Goal: Transaction & Acquisition: Purchase product/service

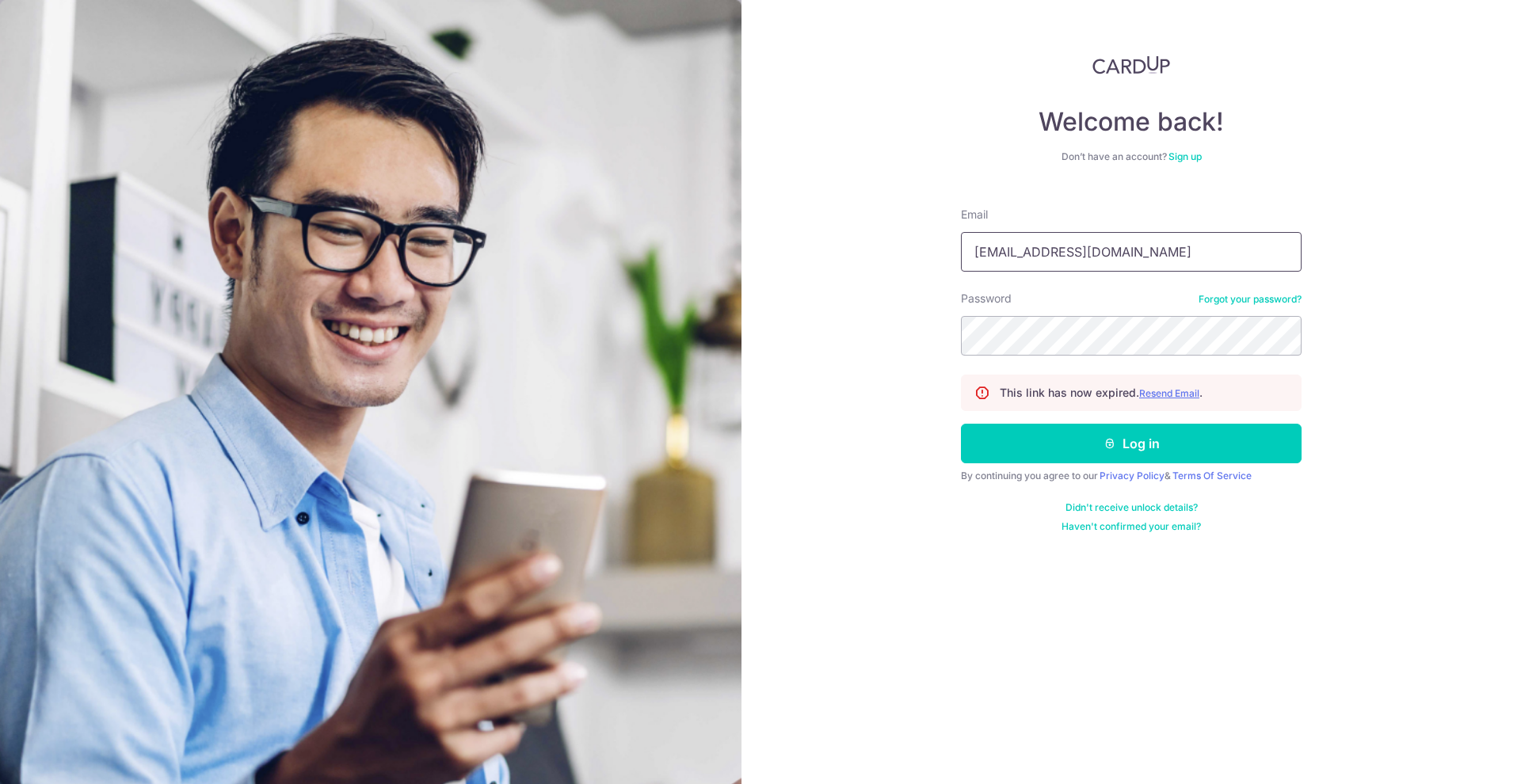
type input "tks2828@gmail.com"
click at [1131, 443] on button "Log in" at bounding box center [1131, 443] width 341 height 40
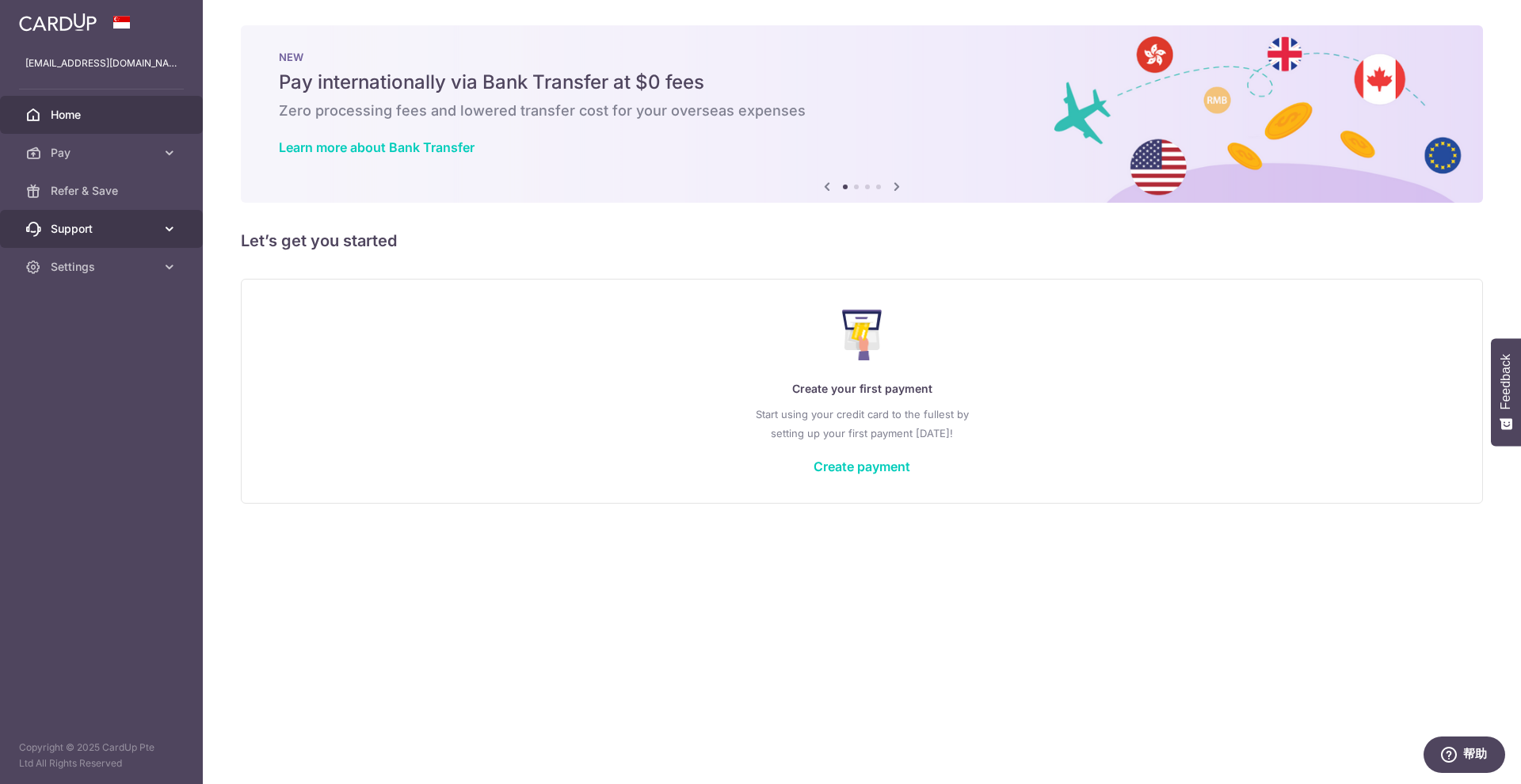
click at [166, 235] on icon at bounding box center [170, 229] width 16 height 16
click at [158, 360] on link "Settings" at bounding box center [101, 362] width 202 height 38
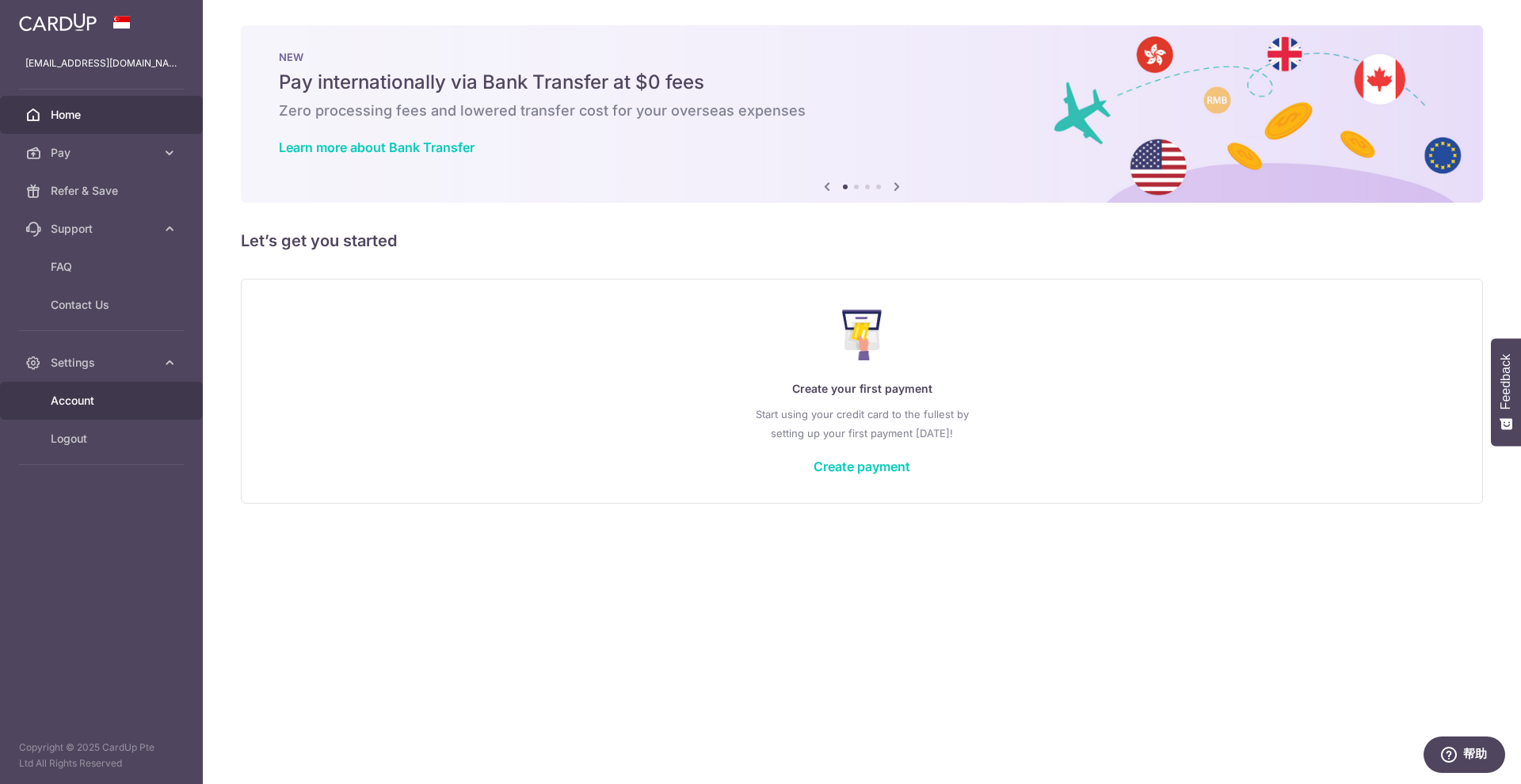
click at [108, 392] on link "Account" at bounding box center [101, 400] width 202 height 38
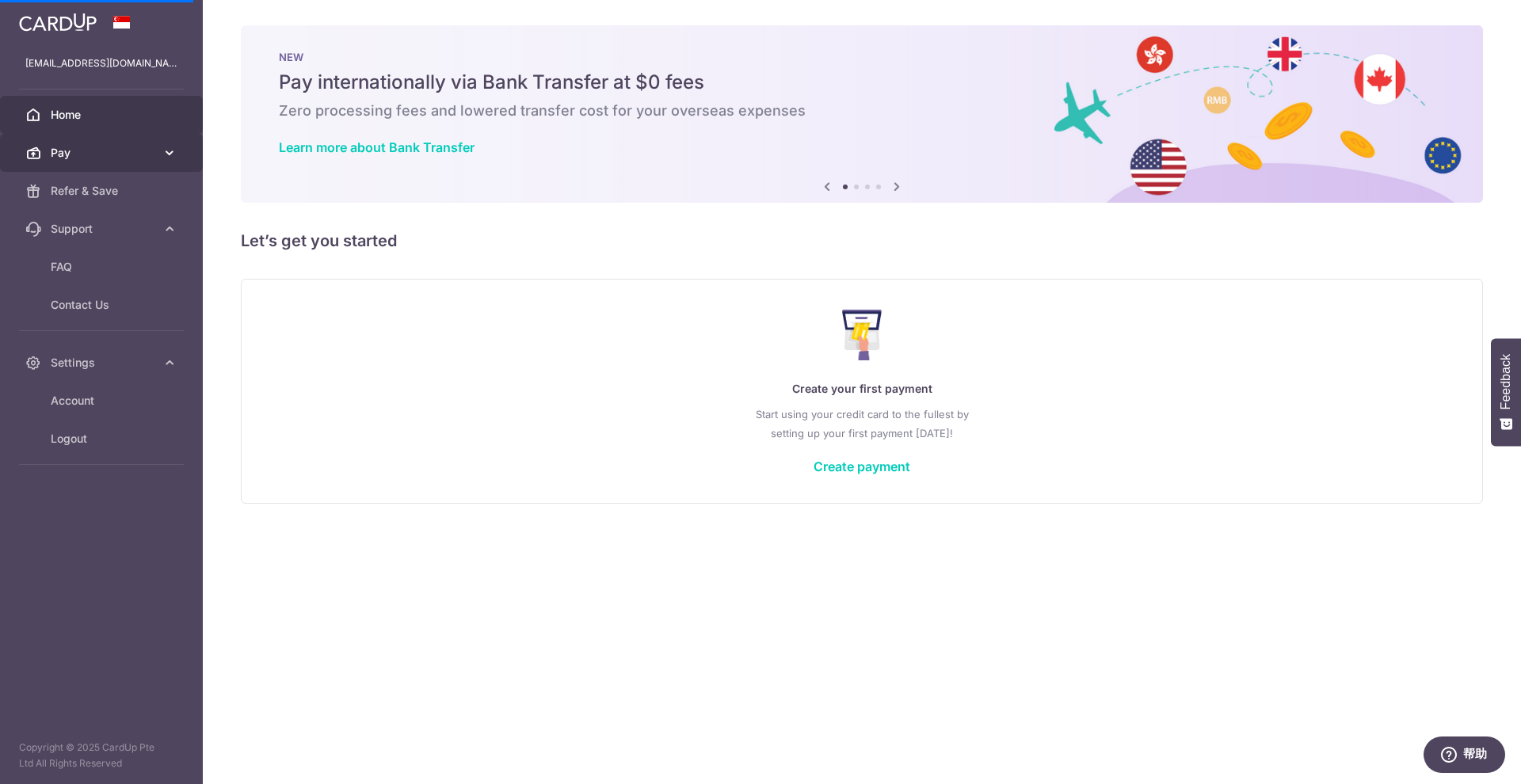
click at [170, 148] on icon at bounding box center [170, 153] width 16 height 16
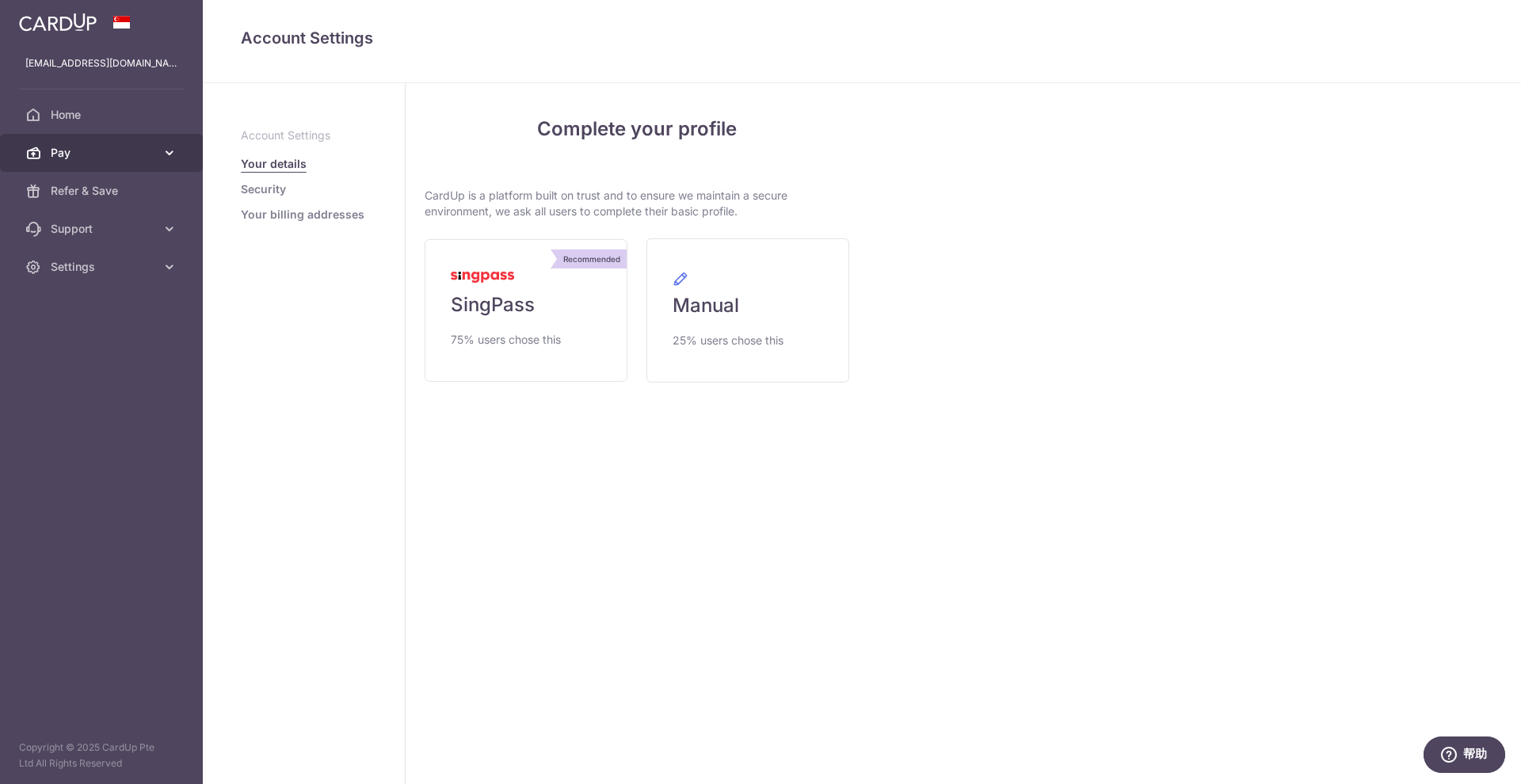
click at [170, 151] on icon at bounding box center [170, 153] width 16 height 16
click at [128, 184] on span "Refer & Save" at bounding box center [103, 191] width 105 height 16
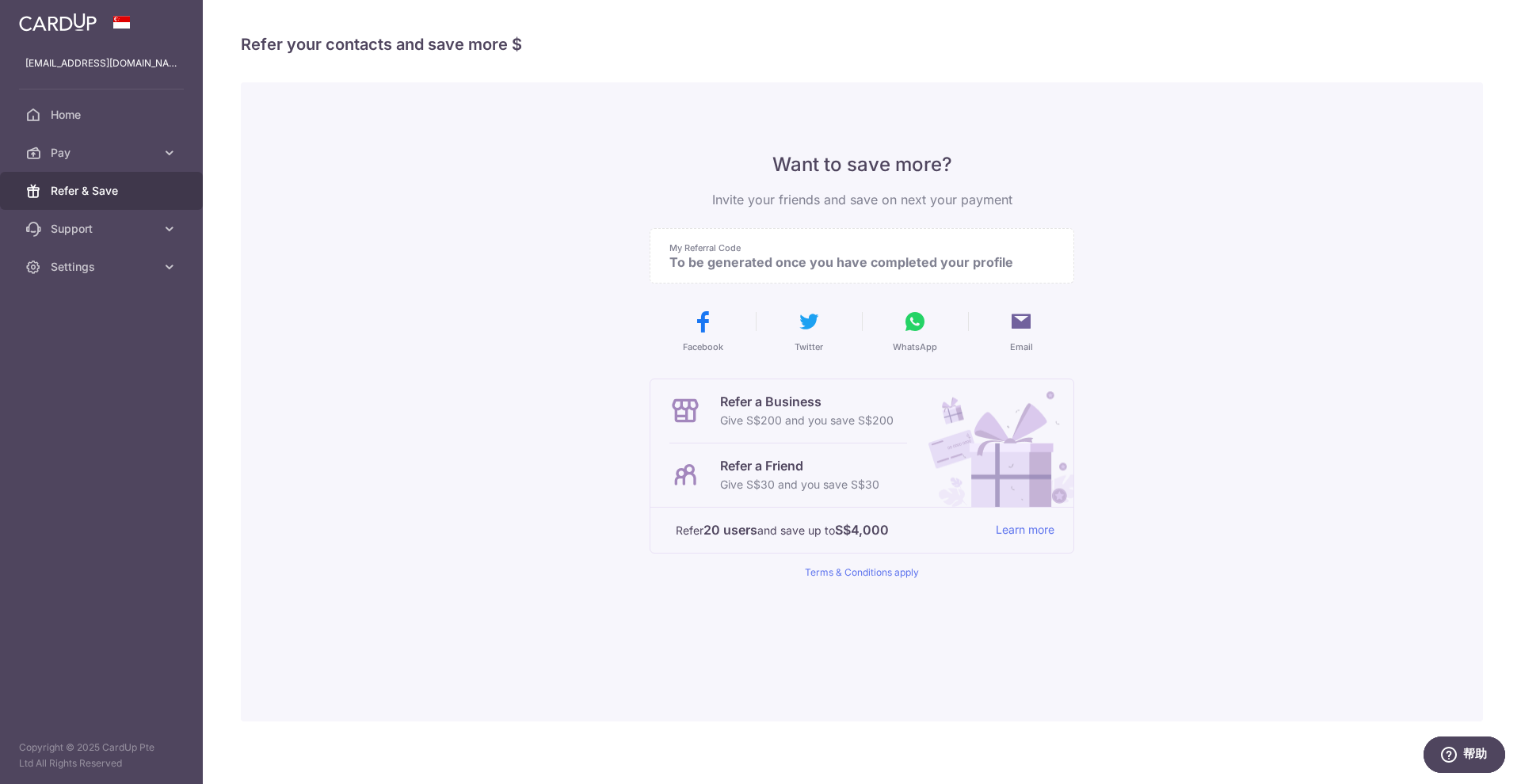
click at [732, 260] on p "To be generated once you have completed your profile" at bounding box center [855, 262] width 372 height 16
click at [732, 262] on p "To be generated once you have completed your profile" at bounding box center [855, 262] width 372 height 16
click at [72, 145] on span "Pay" at bounding box center [103, 153] width 105 height 16
click at [84, 189] on span "Payments" at bounding box center [103, 191] width 105 height 16
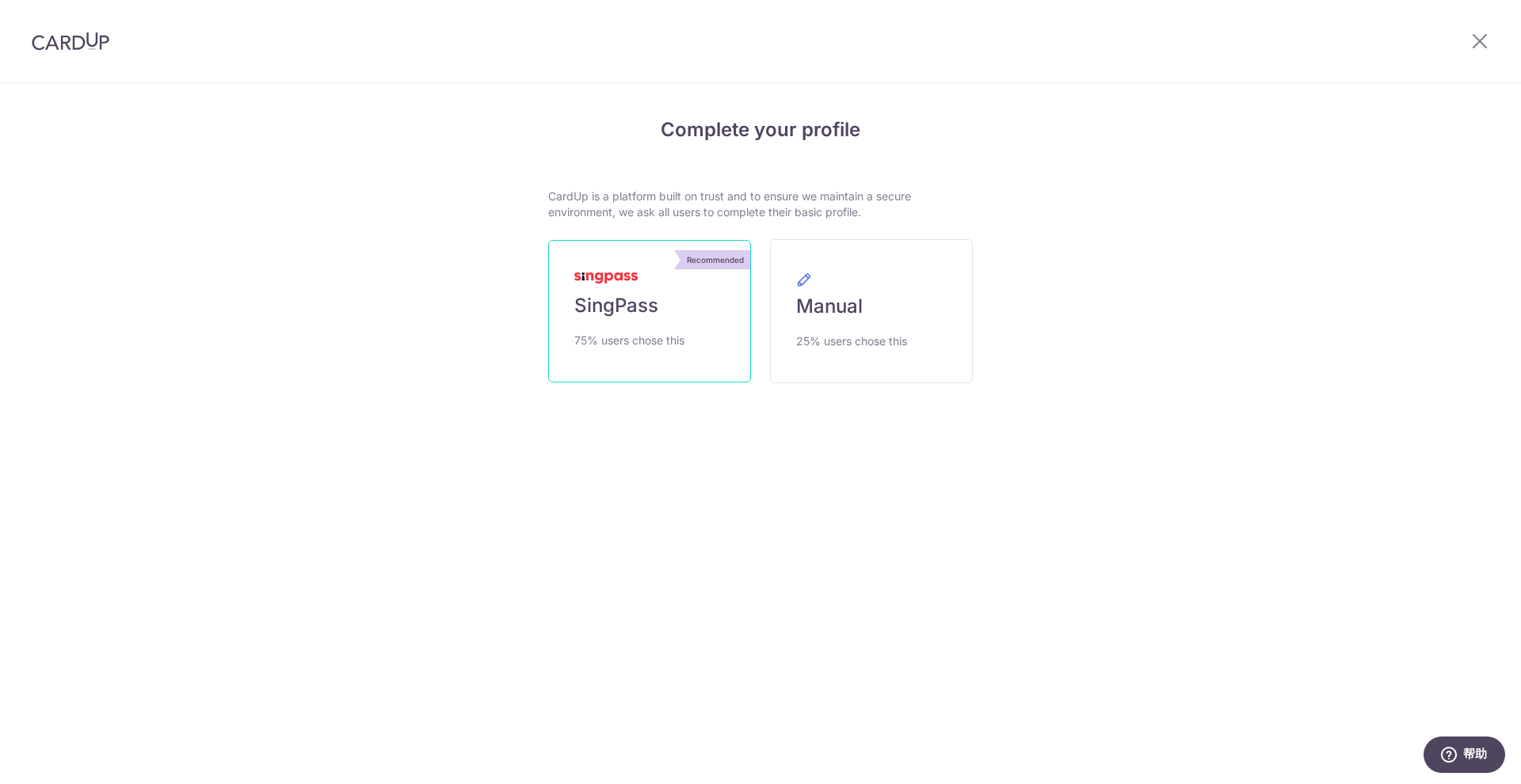
click at [631, 317] on span "SingPass" at bounding box center [615, 305] width 84 height 25
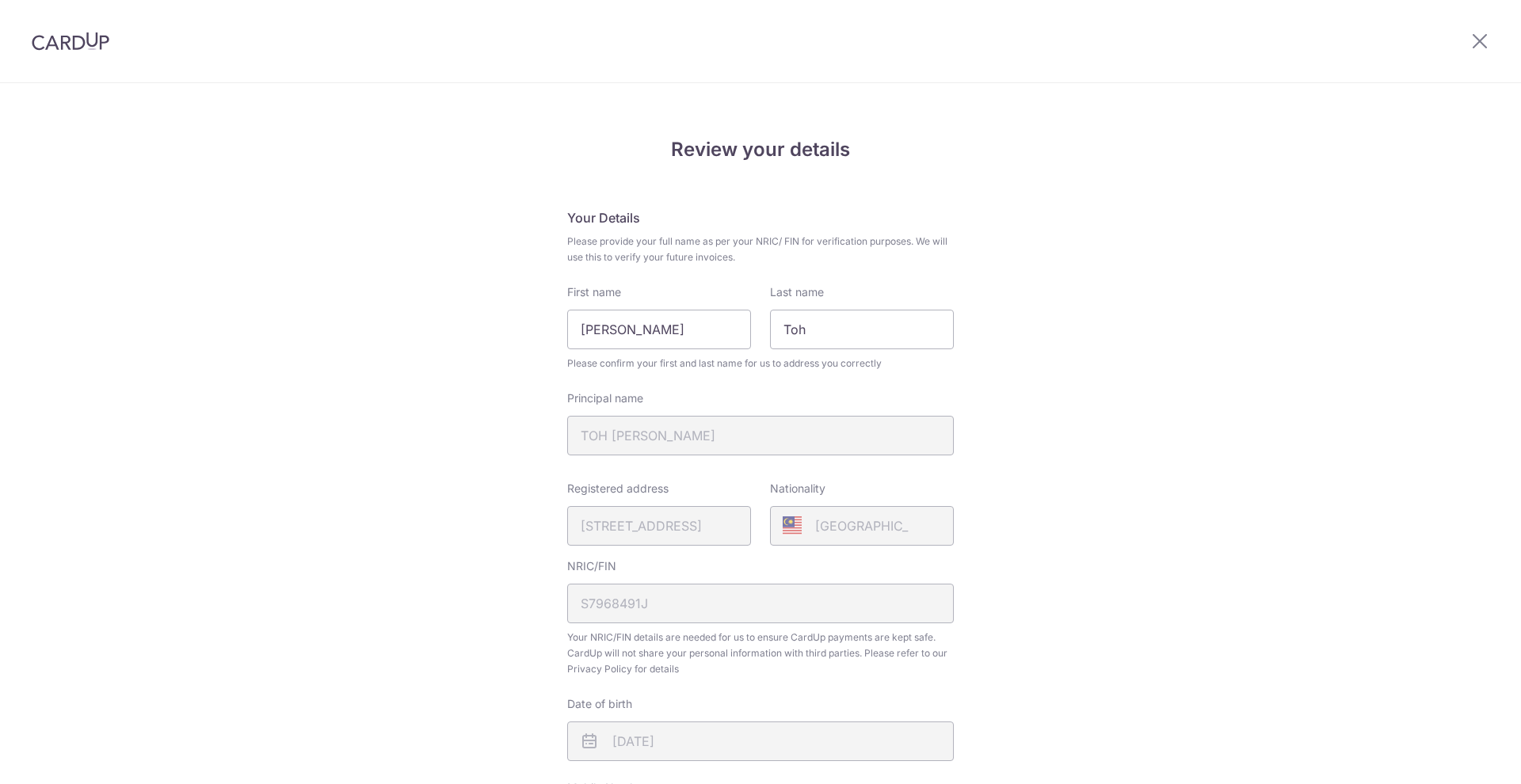
scroll to position [388, 0]
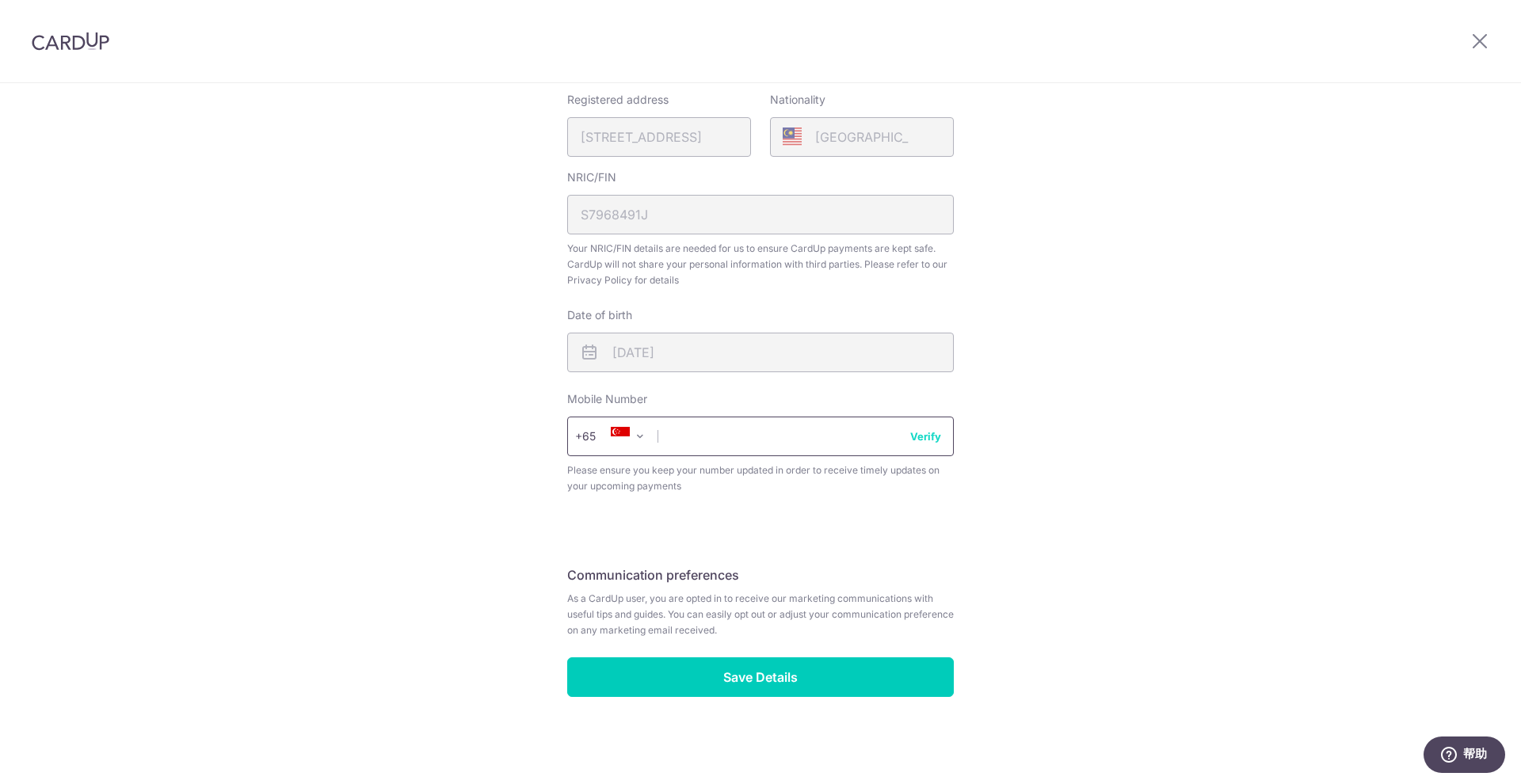
click at [701, 442] on input "text" at bounding box center [760, 436] width 387 height 40
type input "98710770"
click at [928, 434] on button "Verify" at bounding box center [925, 436] width 31 height 16
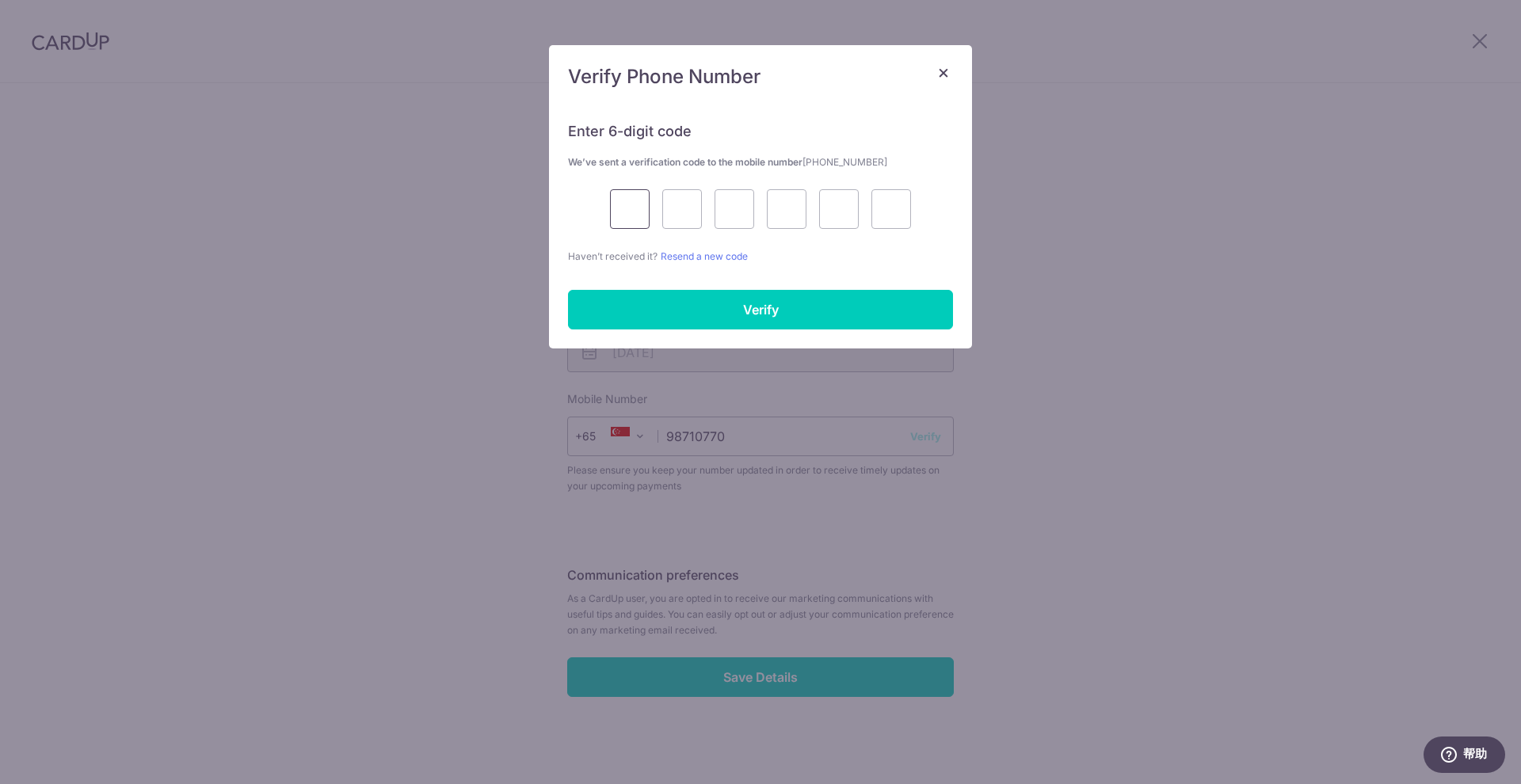
click at [624, 213] on input "text" at bounding box center [630, 209] width 40 height 40
click at [707, 260] on link "Resend a new code" at bounding box center [704, 256] width 87 height 12
click at [723, 252] on link "Resend a new code" at bounding box center [704, 256] width 87 height 12
click at [616, 206] on input "text" at bounding box center [630, 209] width 40 height 40
type input "9"
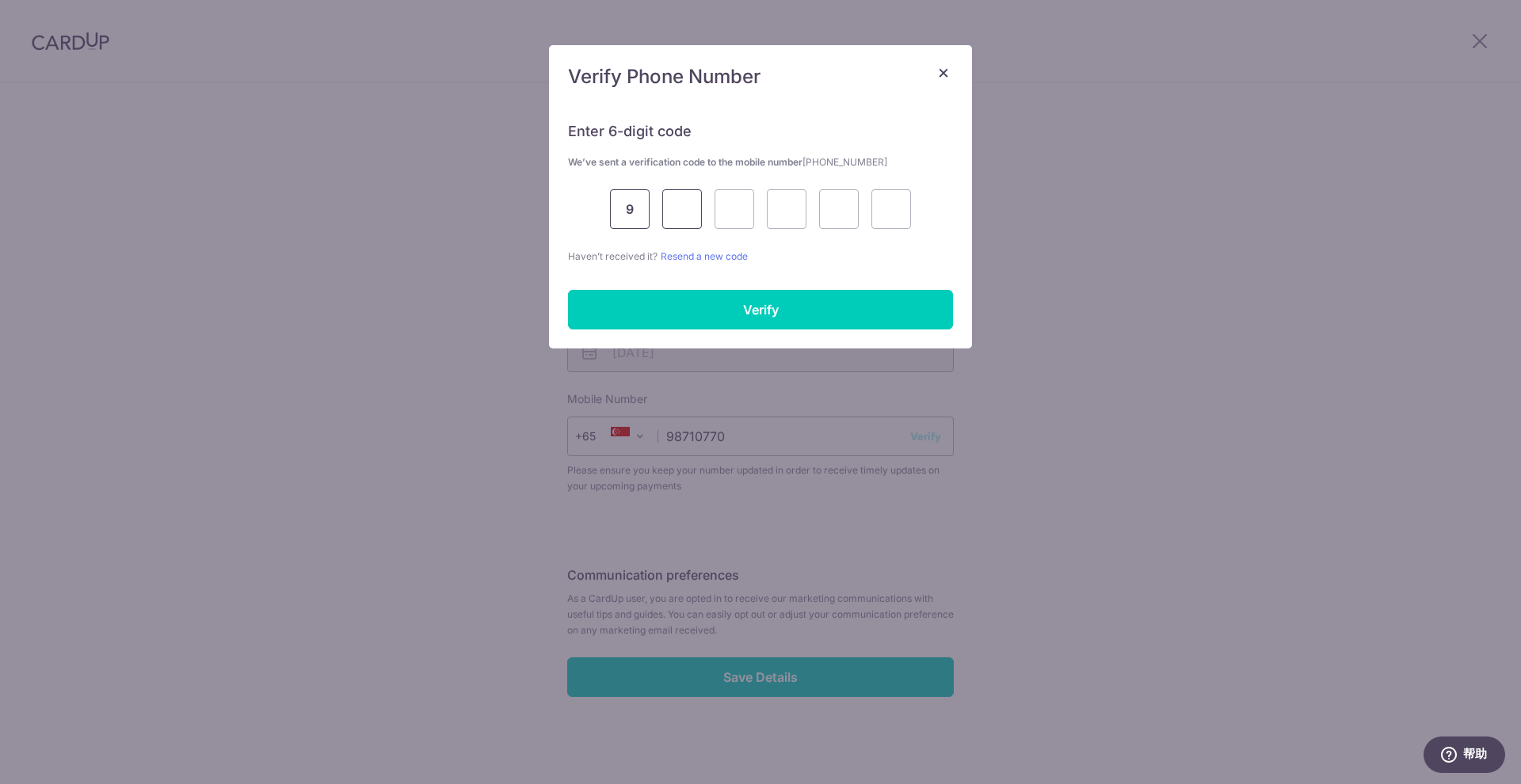
type input "0"
type input "6"
type input "4"
type input "2"
type input "0"
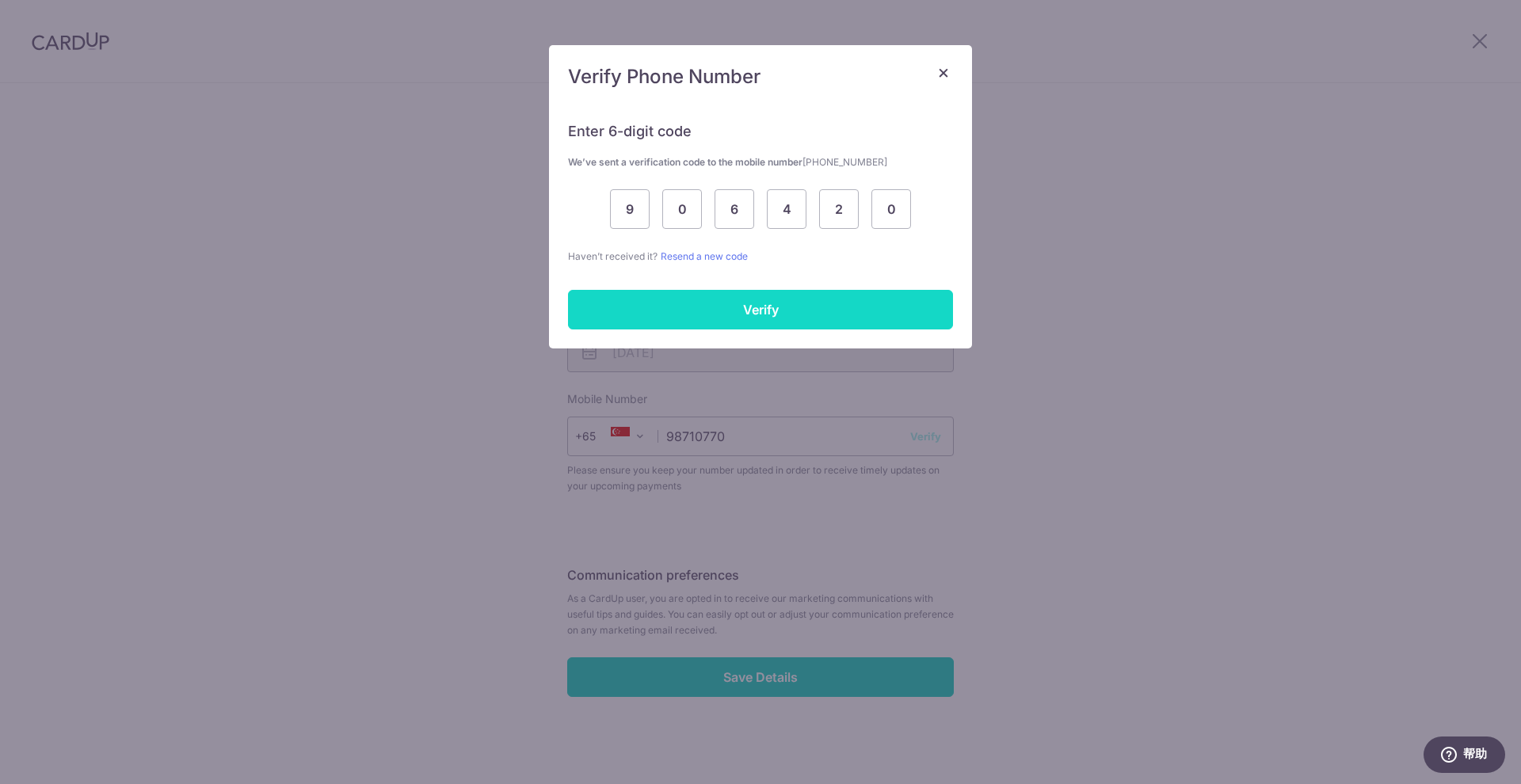
click at [740, 321] on input "Verify" at bounding box center [760, 310] width 385 height 40
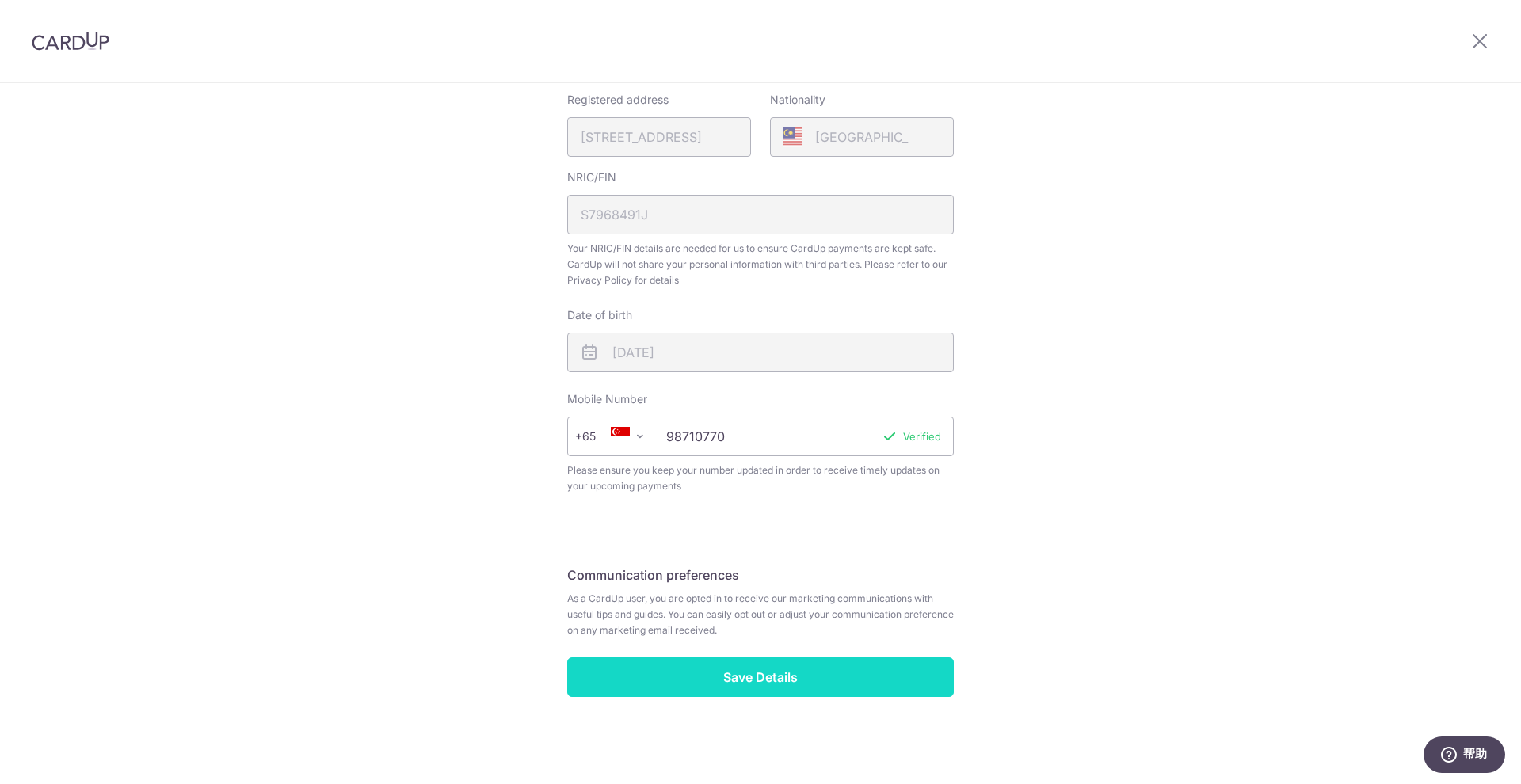
click at [747, 672] on input "Save Details" at bounding box center [760, 677] width 387 height 40
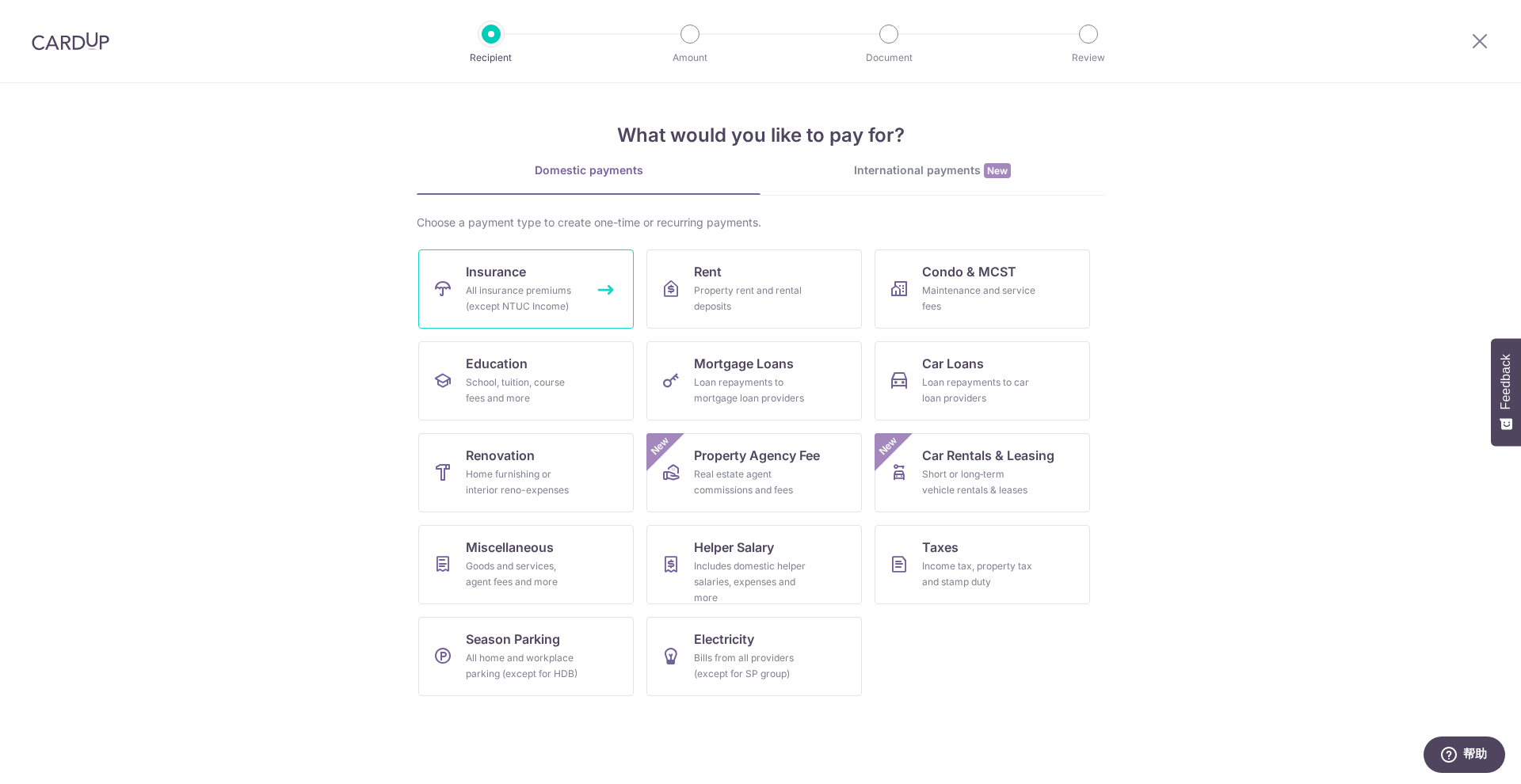
click at [535, 287] on div "All insurance premiums (except NTUC Income)" at bounding box center [522, 298] width 114 height 32
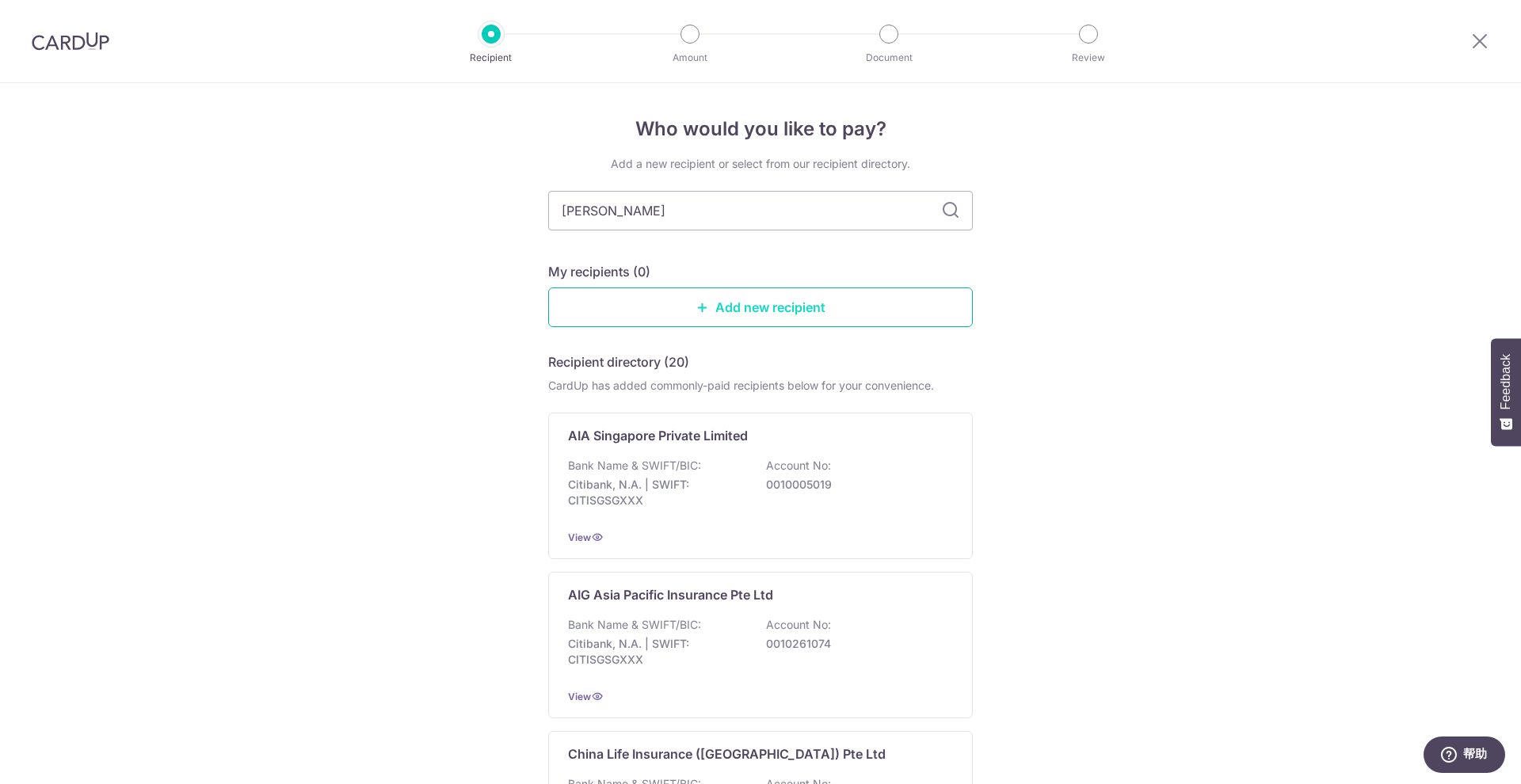
type input "liberty"
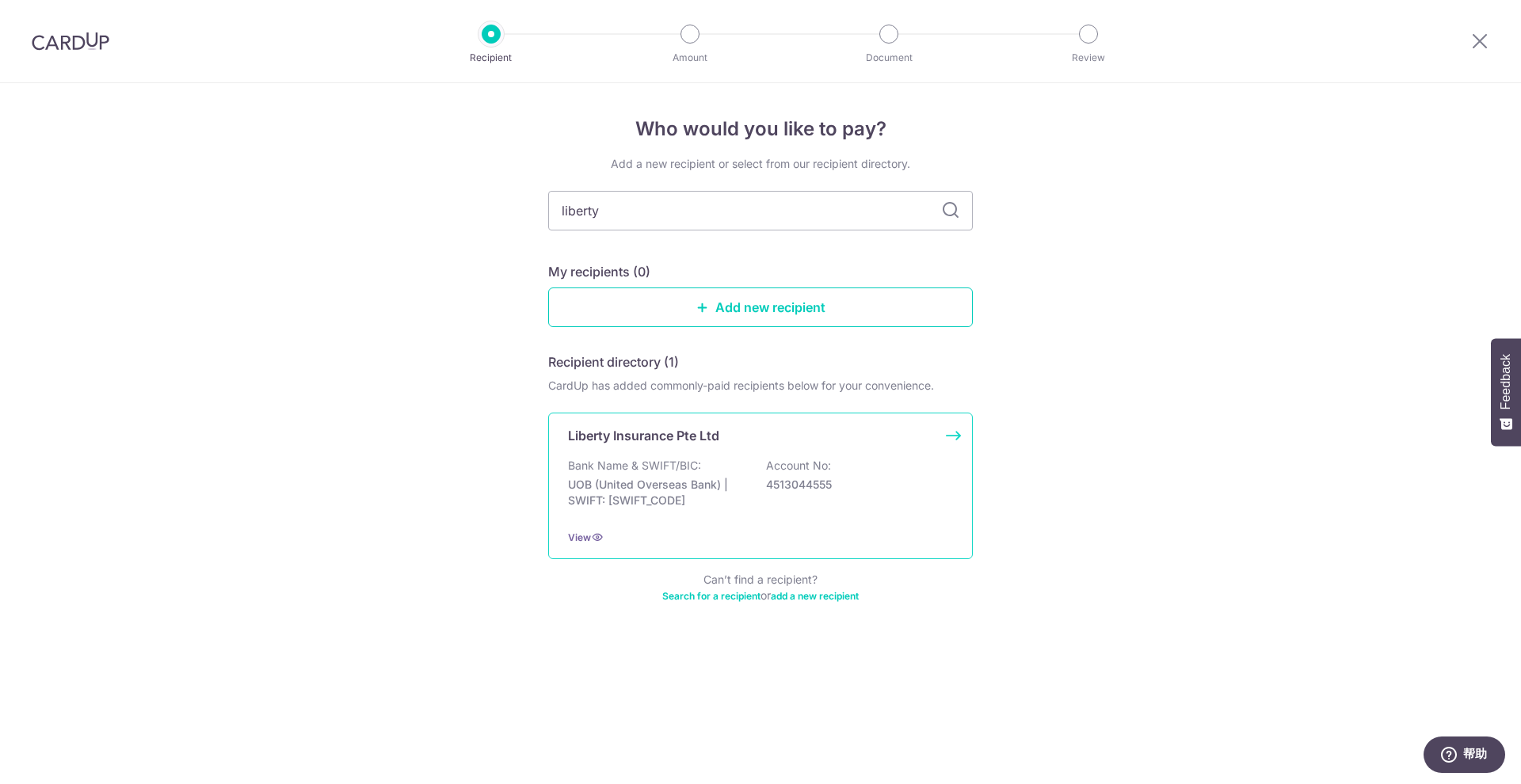
click at [709, 477] on p "UOB (United Overseas Bank) | SWIFT: UOVBSGSGXXX" at bounding box center [656, 492] width 177 height 32
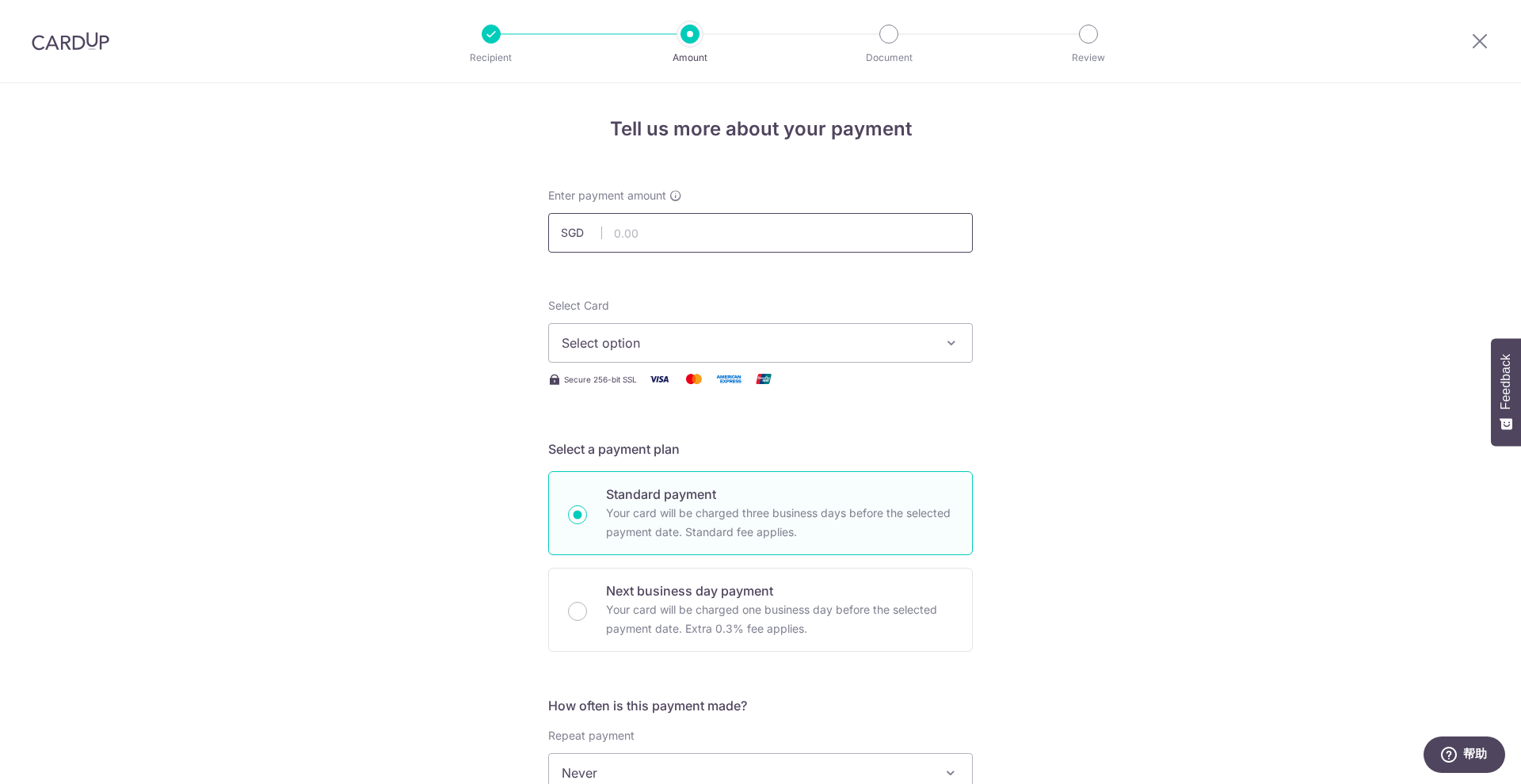
click at [756, 252] on input "text" at bounding box center [760, 233] width 425 height 40
type input "545.00"
click at [775, 321] on div "Select Card Select option Add credit card" at bounding box center [760, 330] width 425 height 65
click at [774, 336] on span "Select option" at bounding box center [746, 342] width 369 height 19
click at [732, 376] on link "Add credit card" at bounding box center [760, 387] width 423 height 29
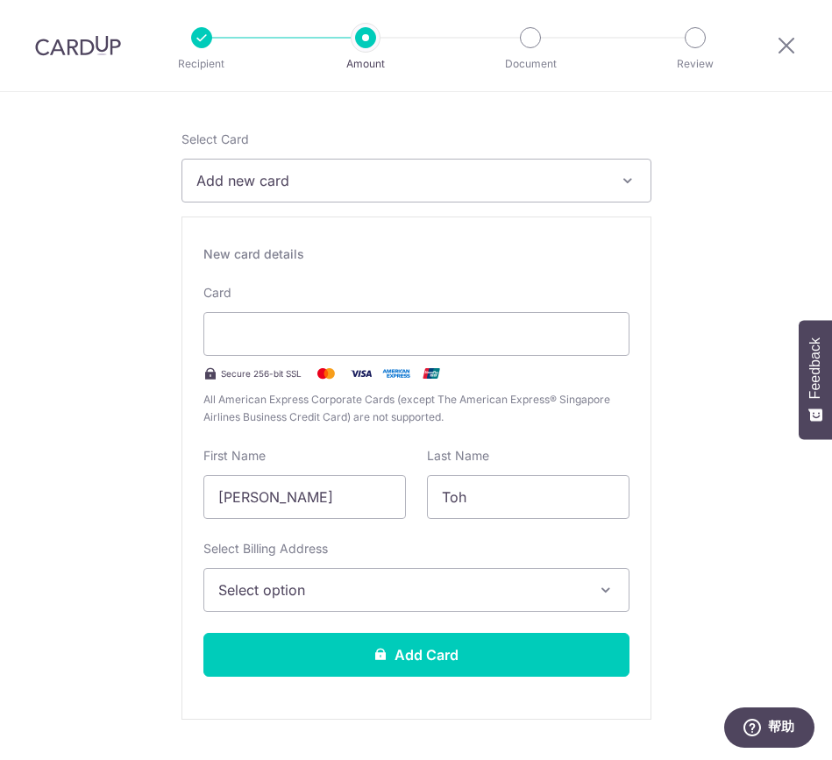
scroll to position [307, 0]
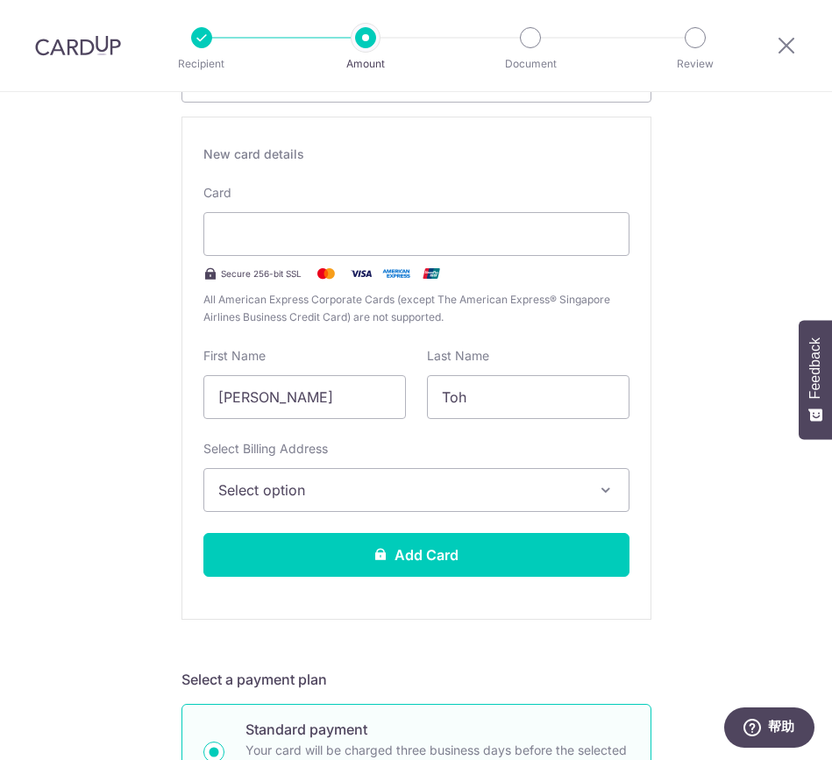
click at [449, 502] on button "Select option" at bounding box center [416, 490] width 426 height 44
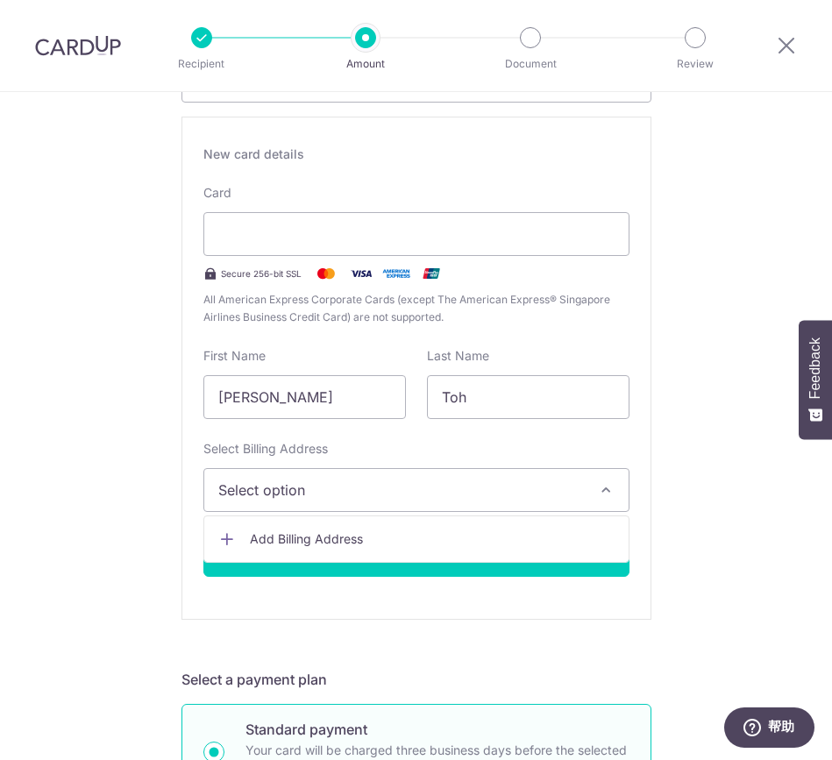
click at [355, 536] on span "Add Billing Address" at bounding box center [432, 539] width 365 height 18
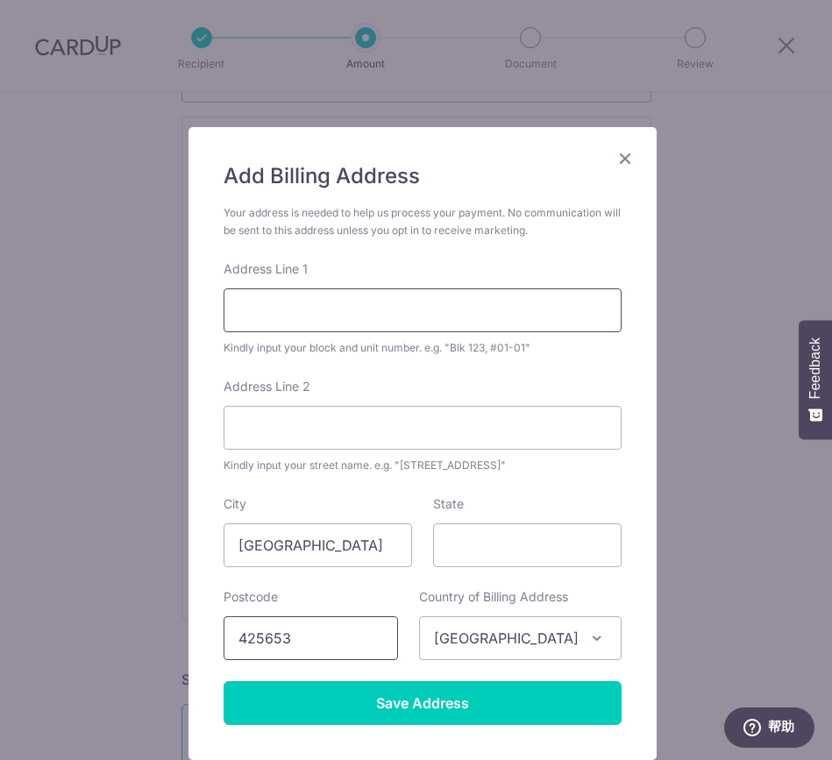
type input "425653"
click at [238, 313] on input "Address Line 1" at bounding box center [422, 310] width 398 height 44
type input "42 Lor K Telok Kurau"
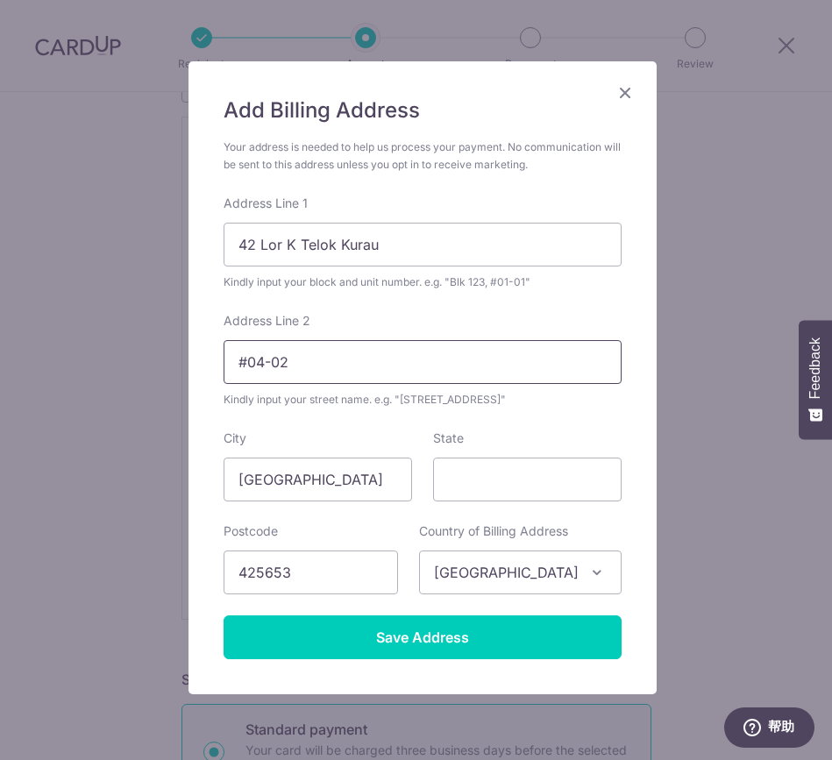
scroll to position [127, 0]
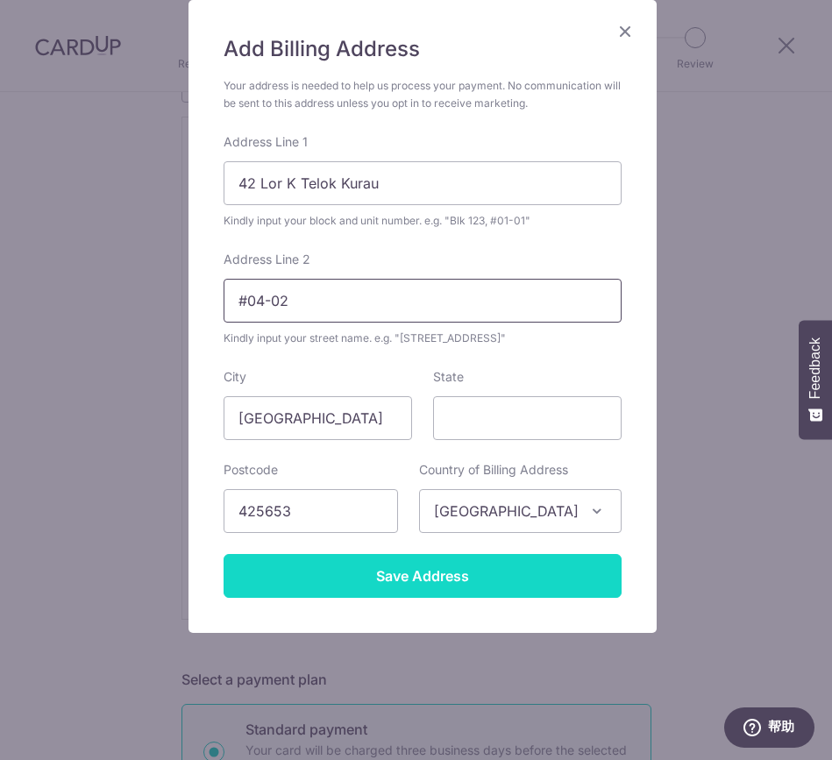
type input "#04-02"
click at [429, 580] on input "Save Address" at bounding box center [422, 576] width 398 height 44
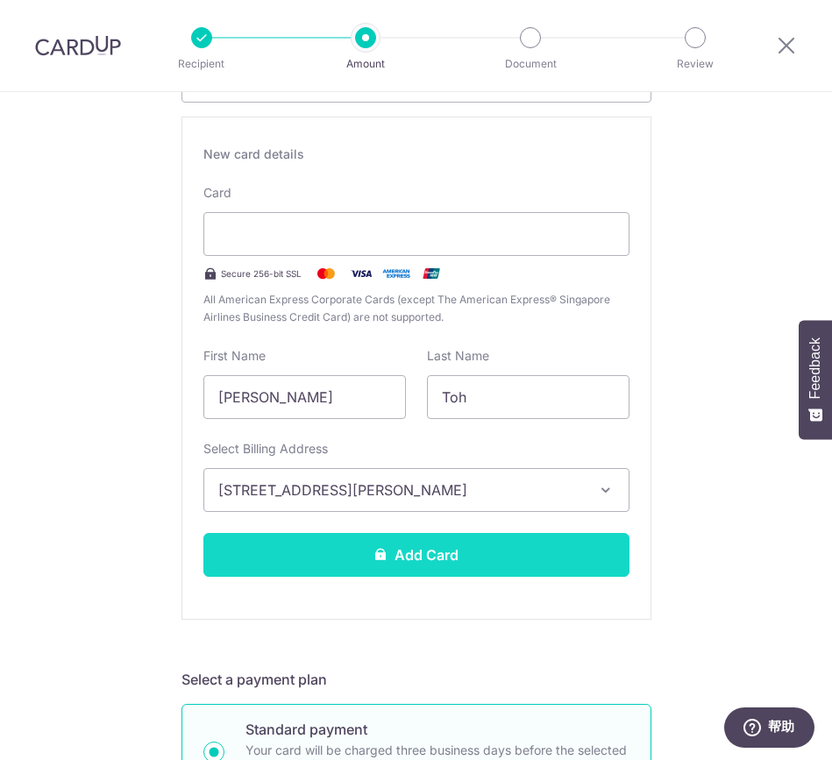
click at [444, 558] on button "Add Card" at bounding box center [416, 555] width 426 height 44
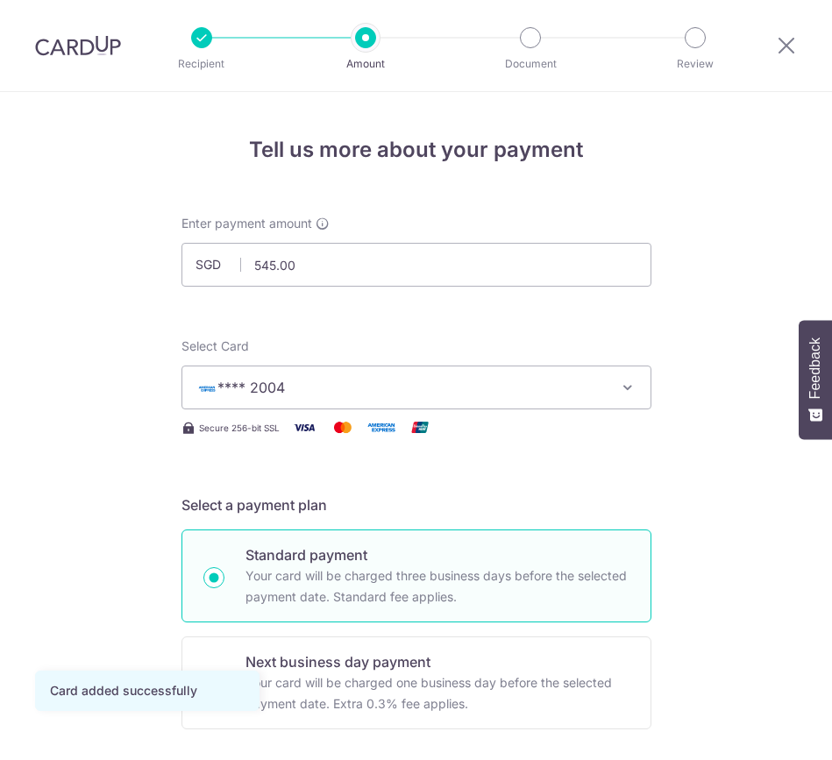
scroll to position [422, 0]
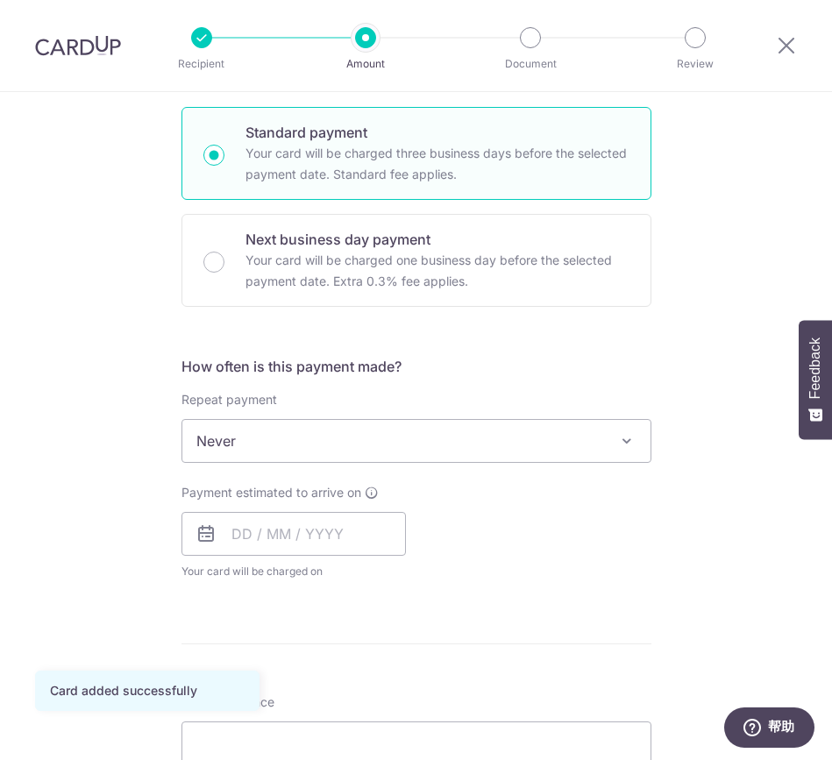
click at [544, 438] on span "Never" at bounding box center [416, 441] width 468 height 42
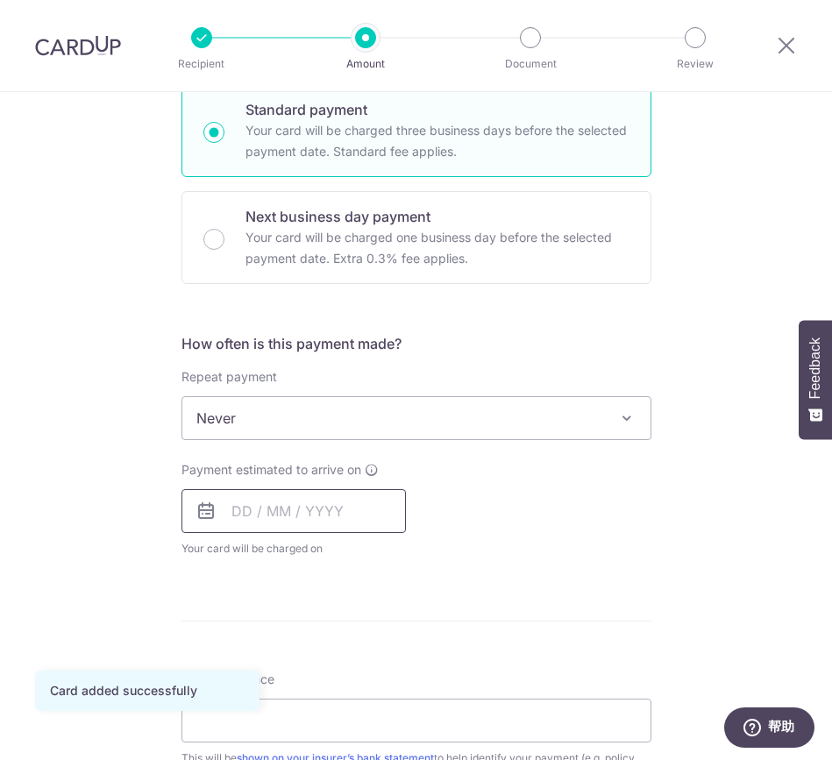
click at [265, 513] on input "text" at bounding box center [293, 511] width 224 height 44
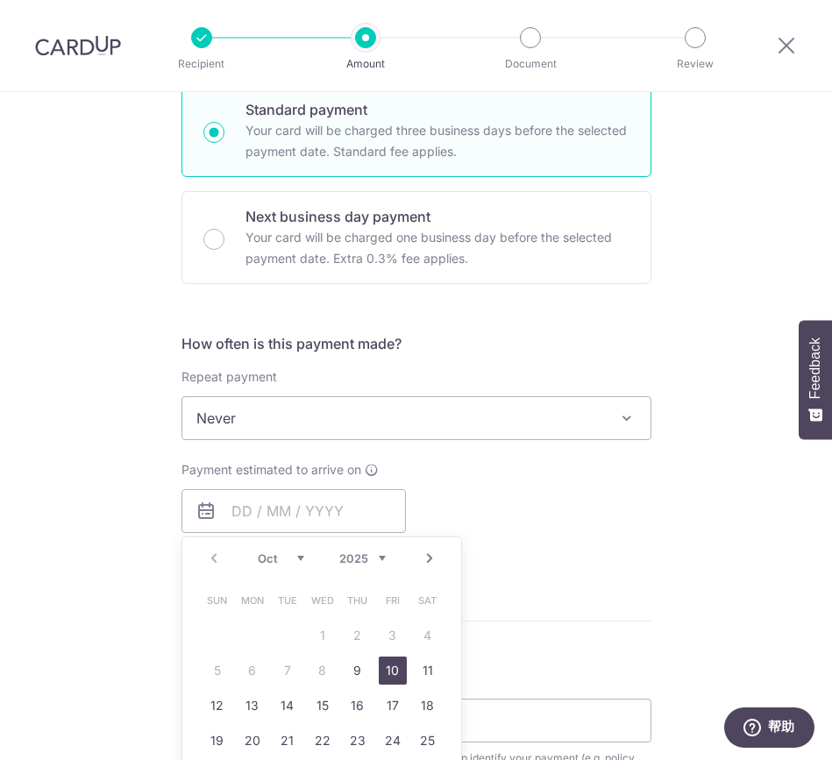
click at [389, 670] on link "10" at bounding box center [393, 670] width 28 height 28
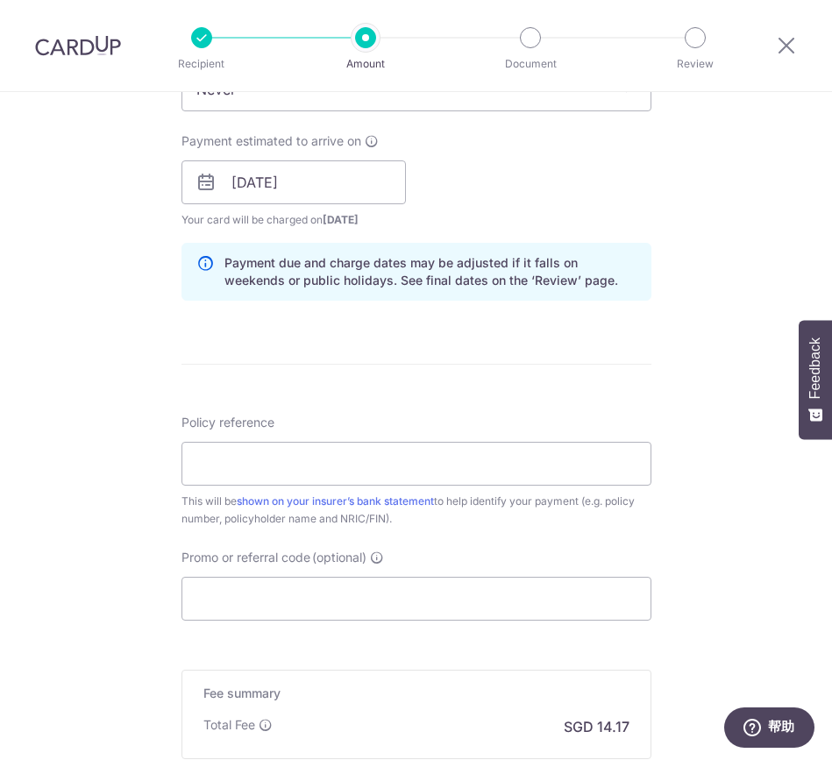
scroll to position [873, 0]
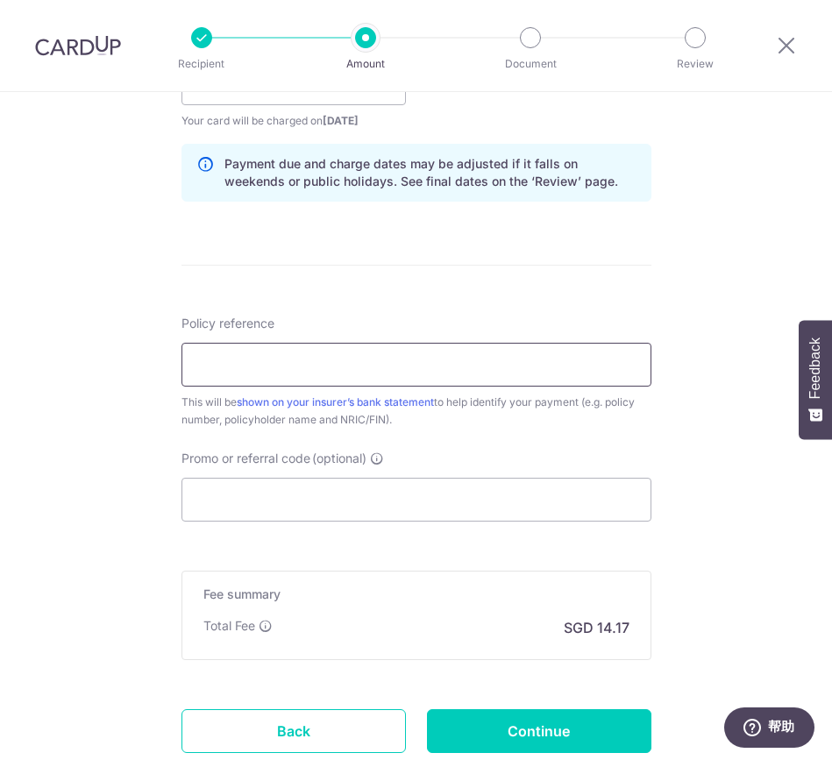
click at [438, 366] on input "Policy reference" at bounding box center [416, 365] width 470 height 44
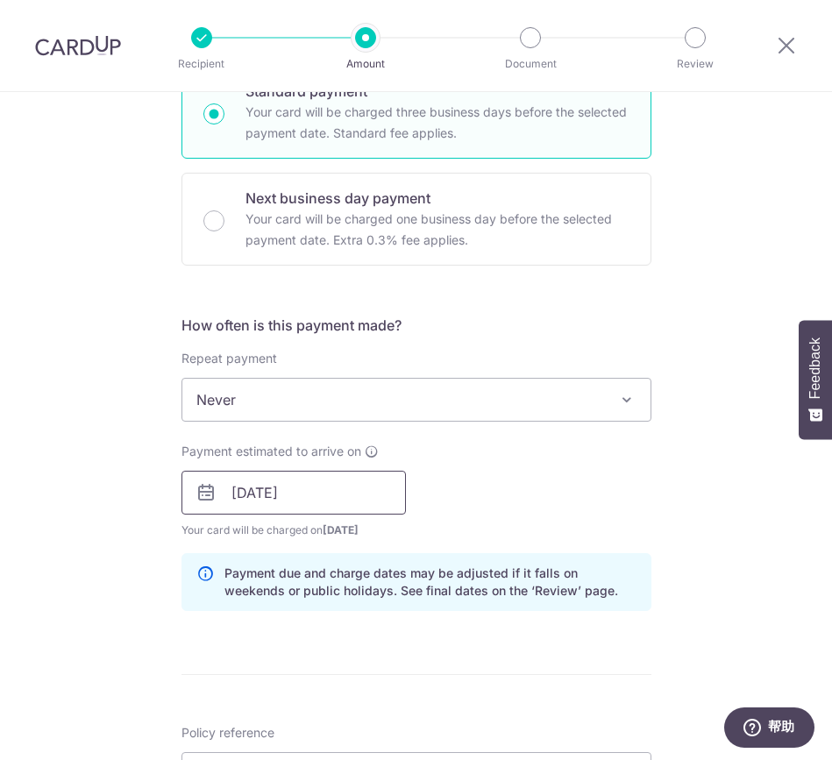
click at [334, 506] on input "10/10/2025" at bounding box center [293, 493] width 224 height 44
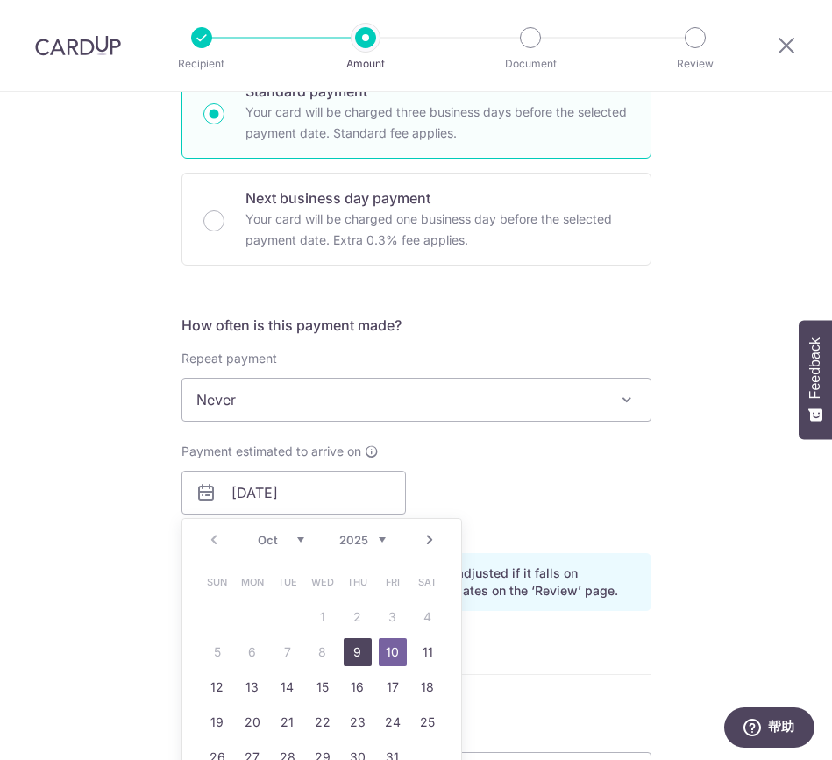
click at [348, 641] on link "9" at bounding box center [358, 652] width 28 height 28
type input "09/10/2025"
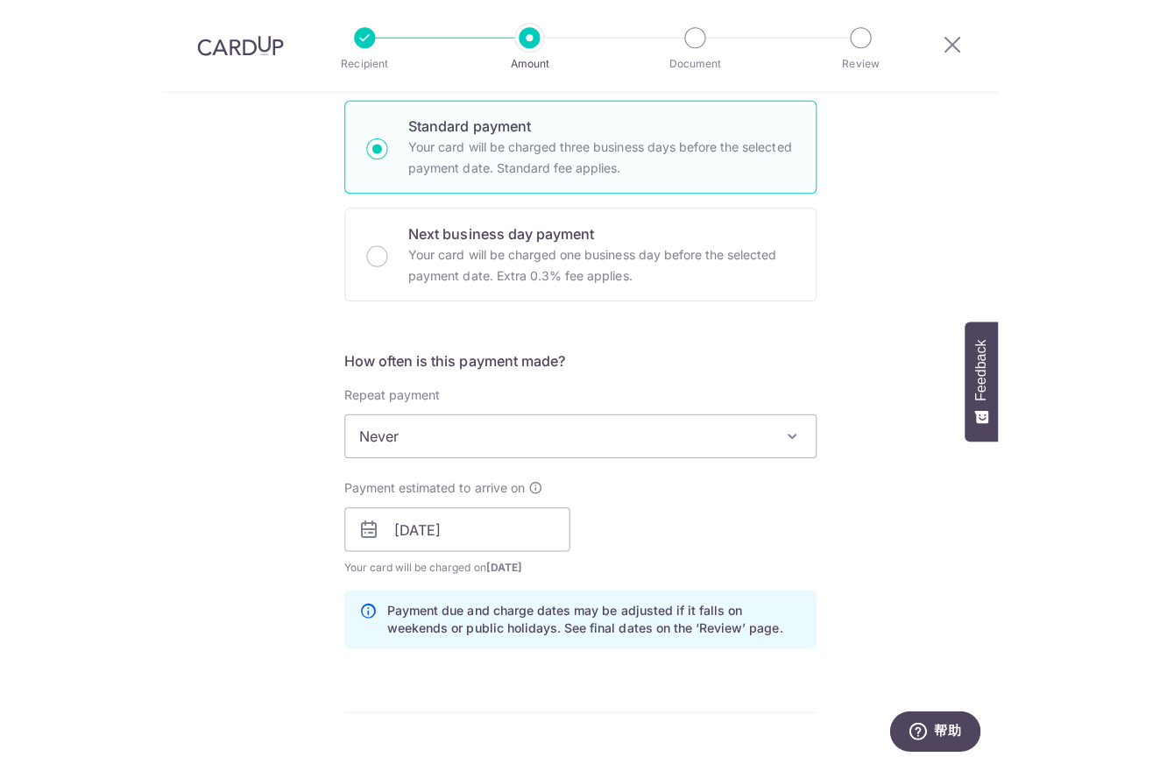
scroll to position [0, 0]
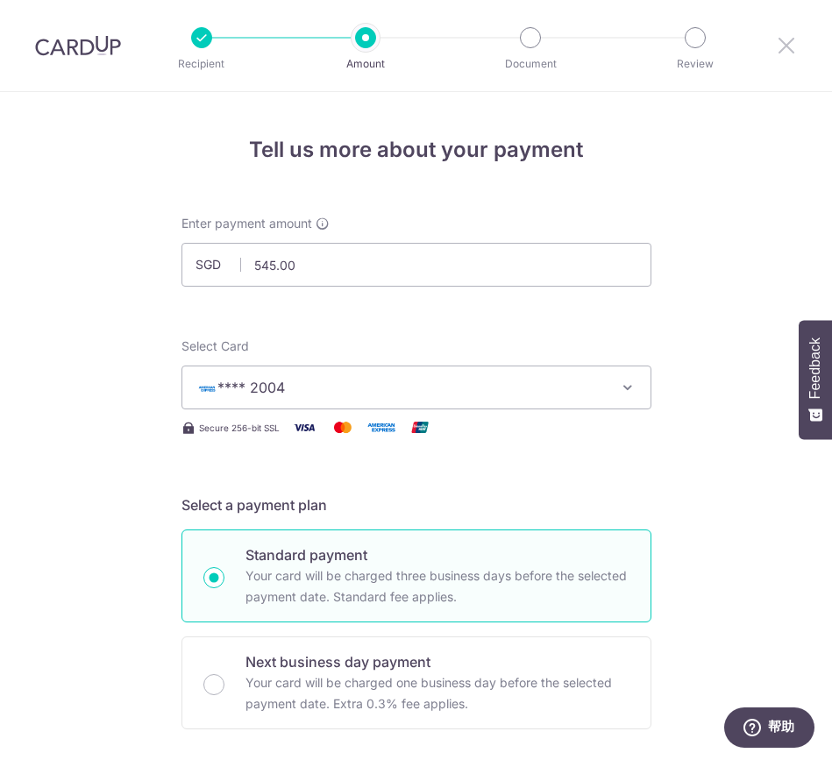
click at [785, 44] on icon at bounding box center [786, 45] width 21 height 22
click at [791, 41] on icon at bounding box center [786, 45] width 21 height 22
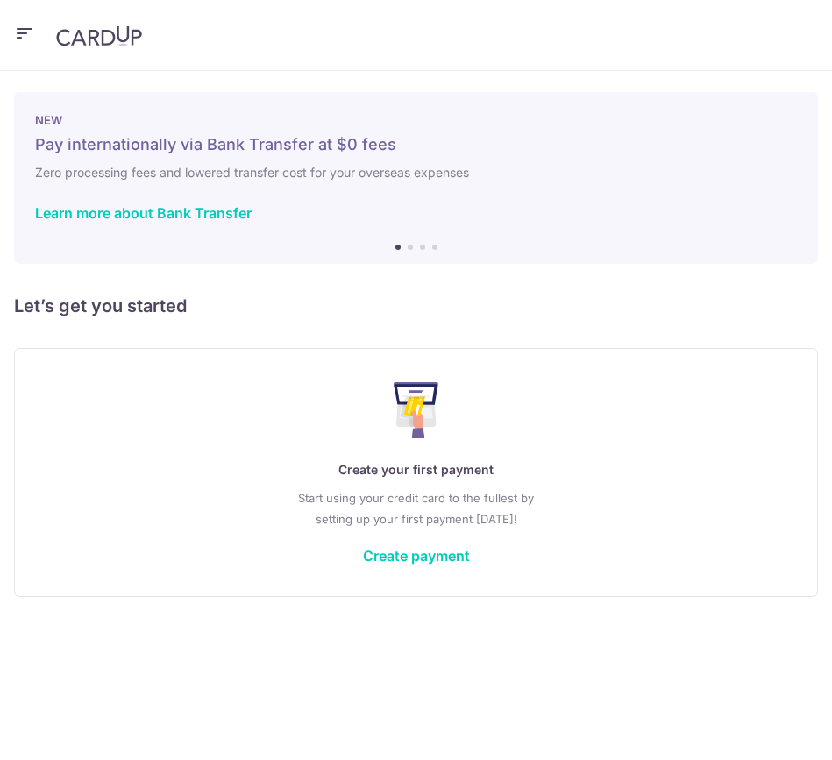
drag, startPoint x: 481, startPoint y: 203, endPoint x: 318, endPoint y: 177, distance: 165.1
click at [318, 177] on div "NEW Pay internationally via Bank Transfer at $0 fees Zero processing fees and l…" at bounding box center [416, 178] width 804 height 172
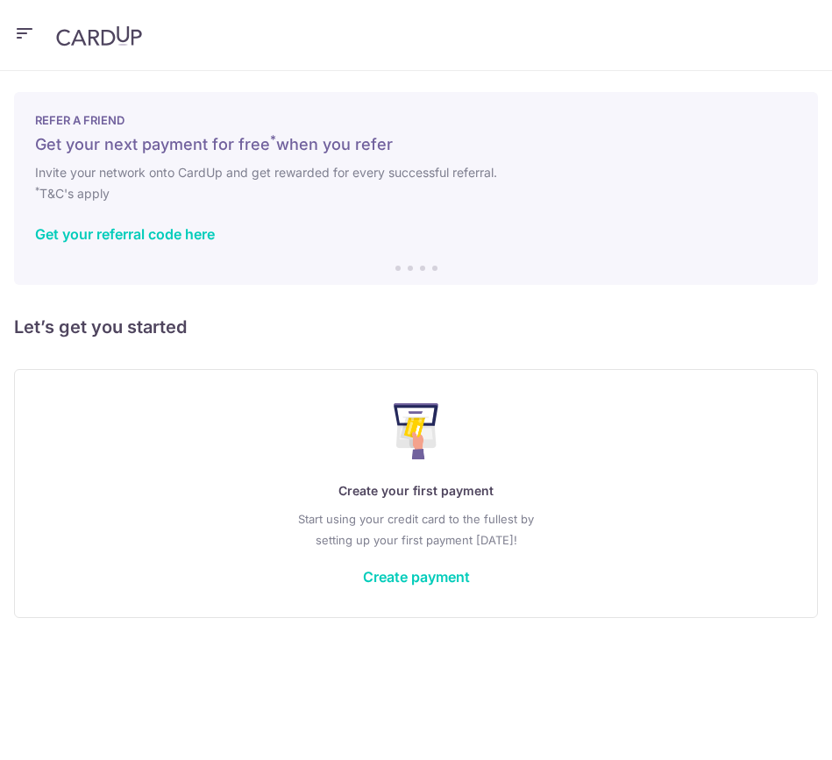
click at [32, 28] on icon "button" at bounding box center [24, 34] width 21 height 22
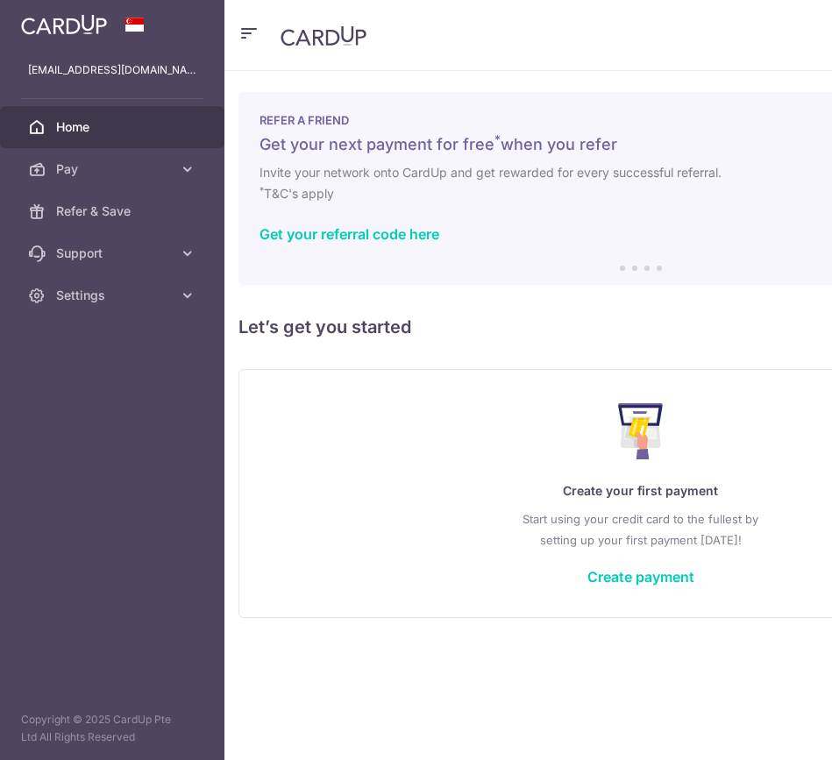
click at [576, 228] on div "Get your referral code here" at bounding box center [640, 234] width 762 height 18
drag, startPoint x: 656, startPoint y: 236, endPoint x: 518, endPoint y: 215, distance: 140.0
click at [521, 215] on div "REFER A FRIEND Get your next payment for free * when you refer Invite your netw…" at bounding box center [640, 188] width 804 height 193
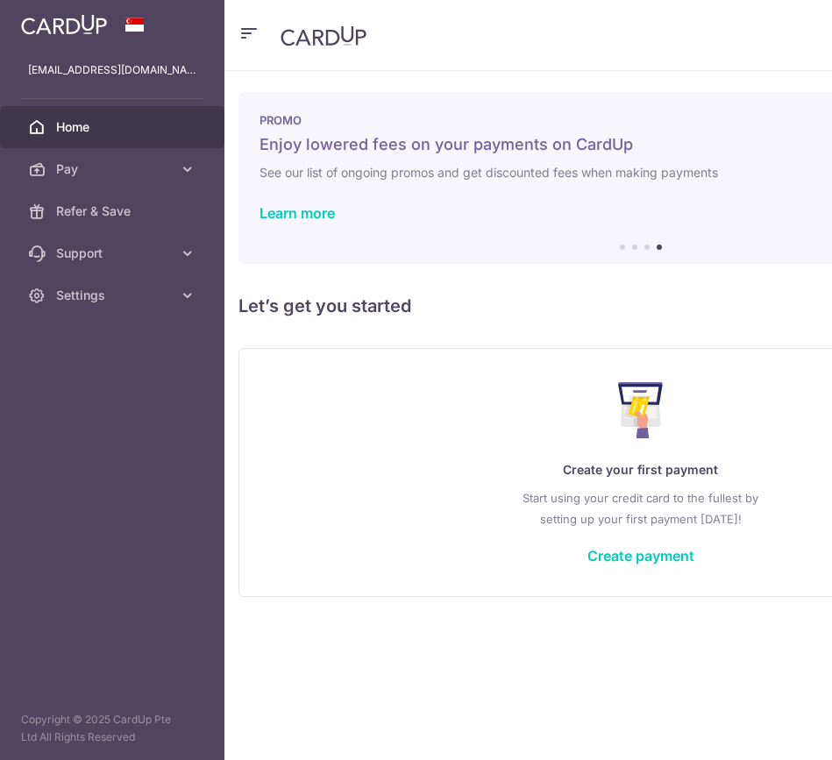
click at [617, 237] on div "PROMO Enjoy lowered fees on your payments on CardUp See our list of ongoing pro…" at bounding box center [640, 178] width 804 height 172
drag, startPoint x: 657, startPoint y: 240, endPoint x: 596, endPoint y: 226, distance: 62.9
click at [597, 226] on div "PROMO Enjoy lowered fees on your payments on CardUp See our list of ongoing pro…" at bounding box center [640, 178] width 804 height 172
click at [621, 245] on li at bounding box center [622, 246] width 5 height 5
click at [634, 248] on li at bounding box center [634, 246] width 5 height 5
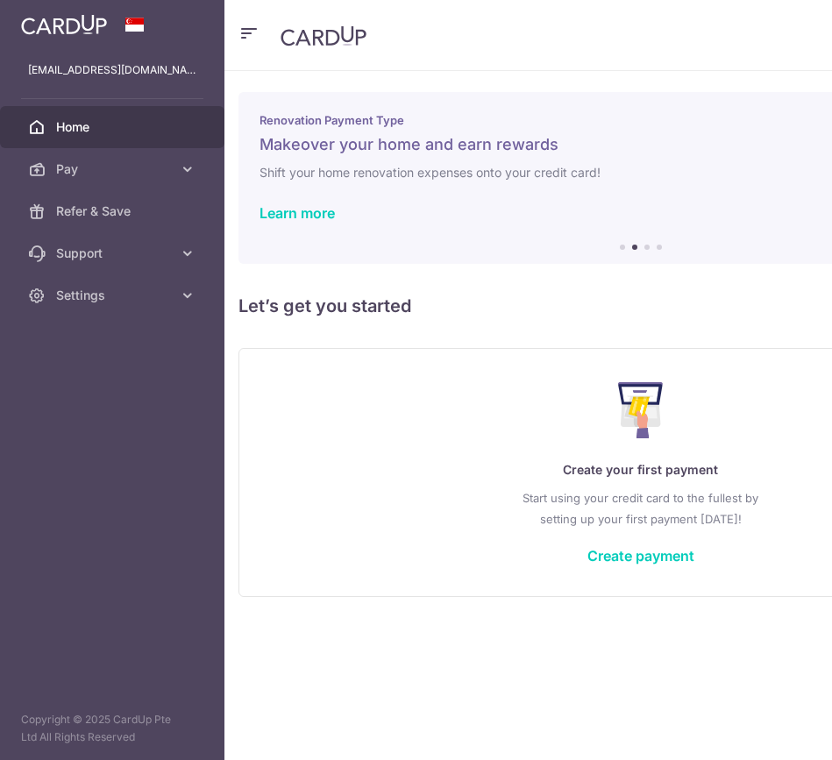
click at [645, 246] on li at bounding box center [646, 246] width 5 height 5
click at [632, 247] on li at bounding box center [634, 246] width 5 height 5
click at [640, 250] on div "Renovation Payment Type Makeover your home and earn rewards Shift your home ren…" at bounding box center [640, 178] width 804 height 172
click at [644, 248] on li at bounding box center [646, 246] width 5 height 5
click at [656, 246] on li at bounding box center [658, 246] width 5 height 5
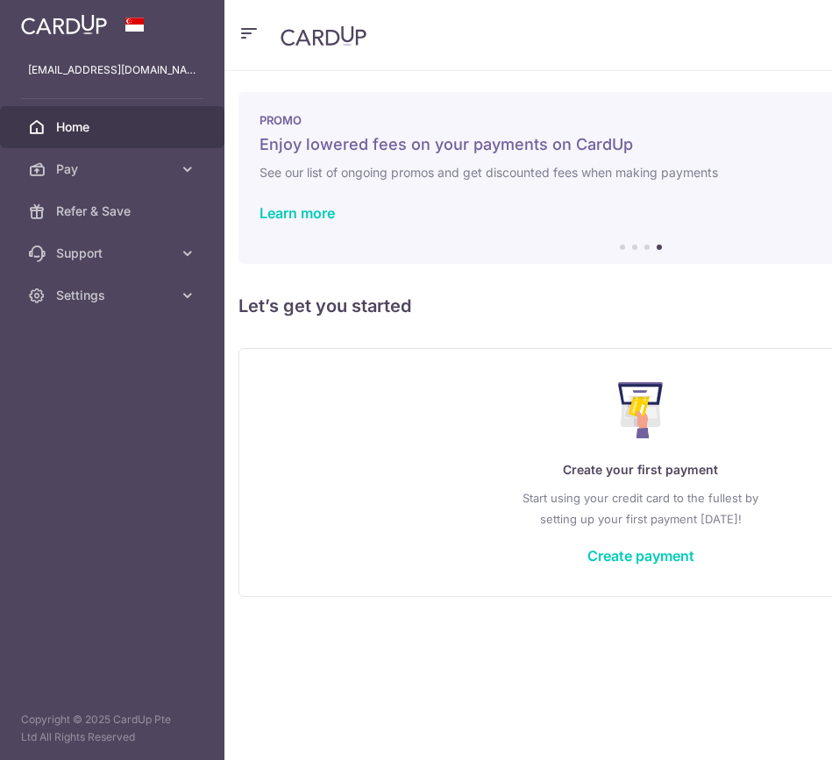
click at [620, 247] on li at bounding box center [622, 246] width 5 height 5
click at [456, 215] on link "Learn more about Bank Transfer" at bounding box center [367, 213] width 216 height 18
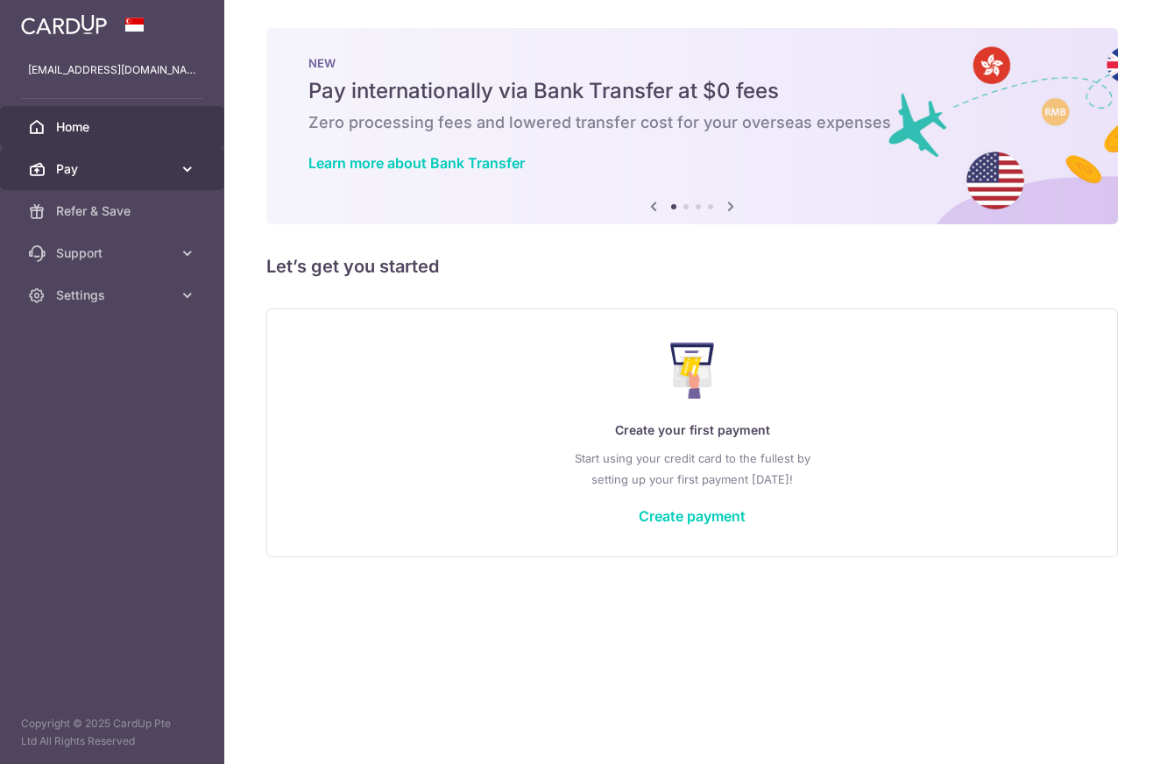
click at [96, 177] on span "Pay" at bounding box center [114, 169] width 116 height 18
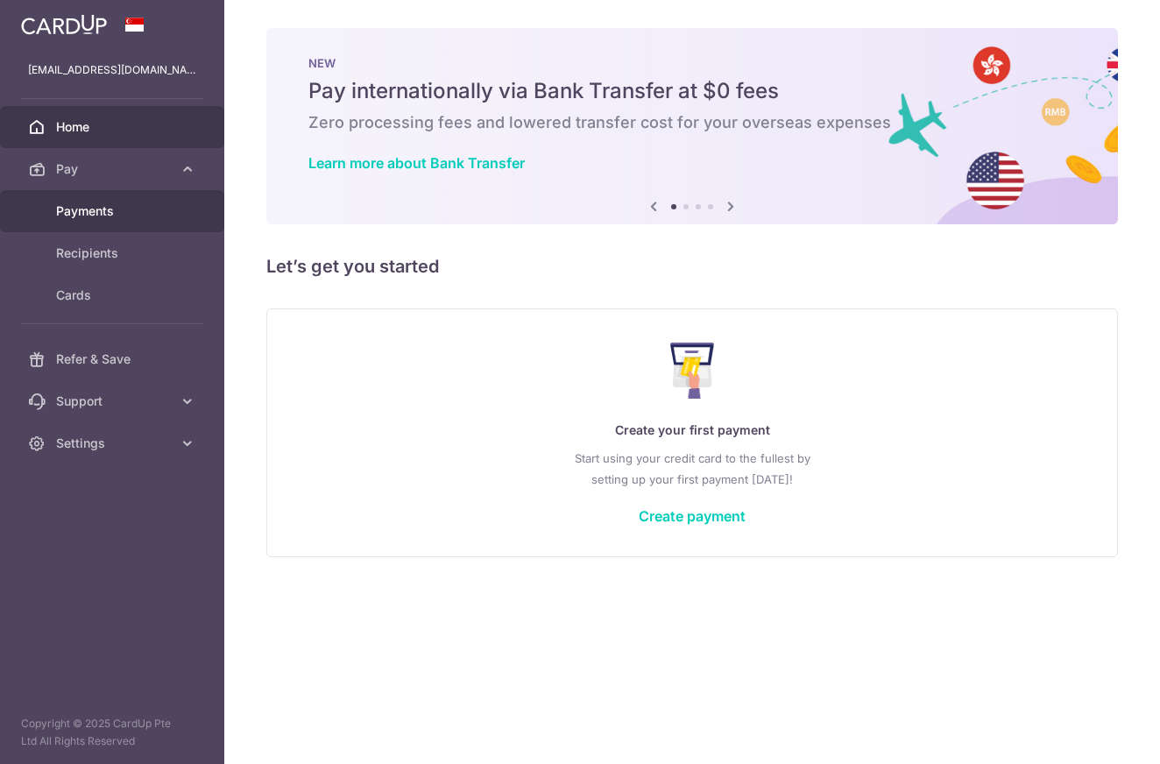
click at [90, 208] on span "Payments" at bounding box center [114, 211] width 116 height 18
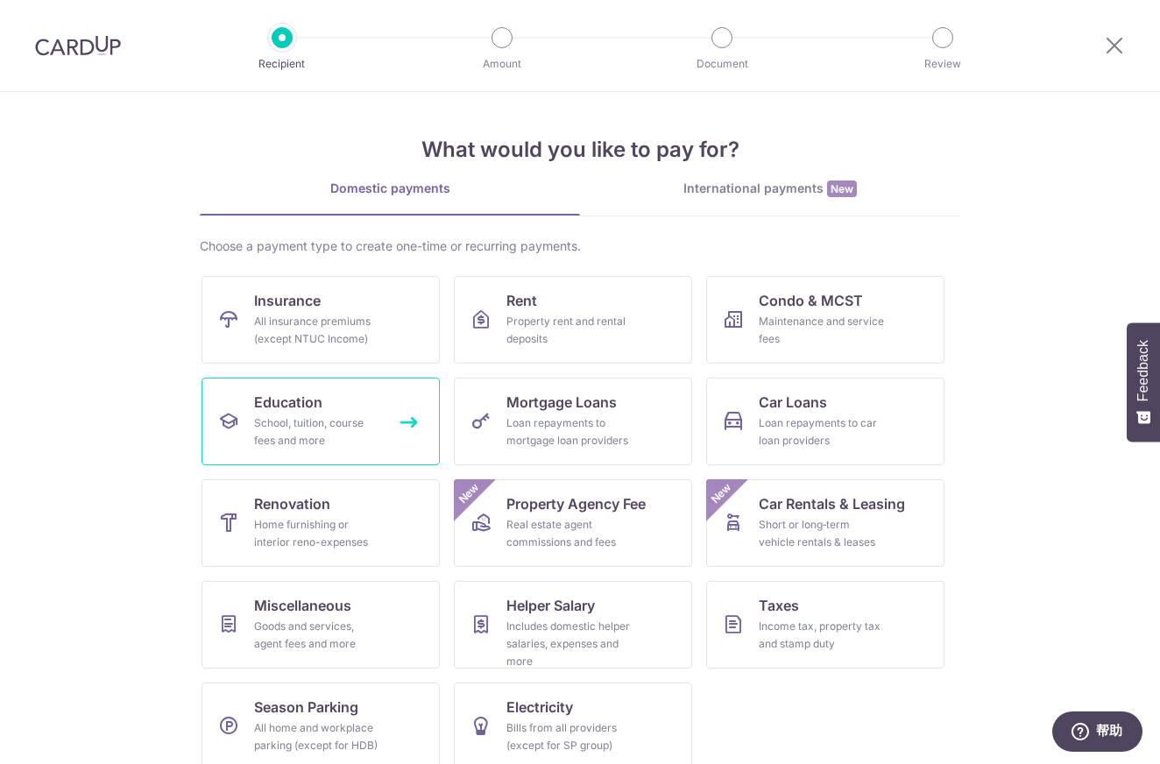
click at [349, 437] on div "School, tuition, course fees and more" at bounding box center [317, 431] width 126 height 35
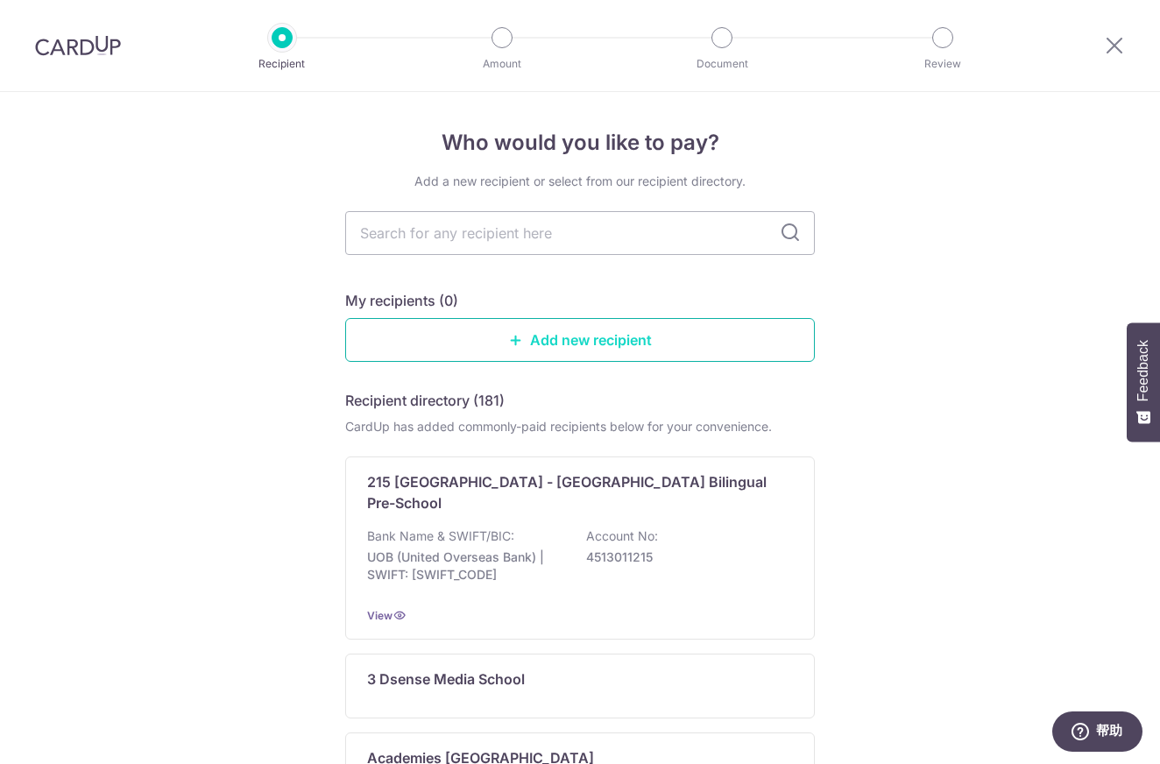
click at [539, 350] on link "Add new recipient" at bounding box center [580, 340] width 470 height 44
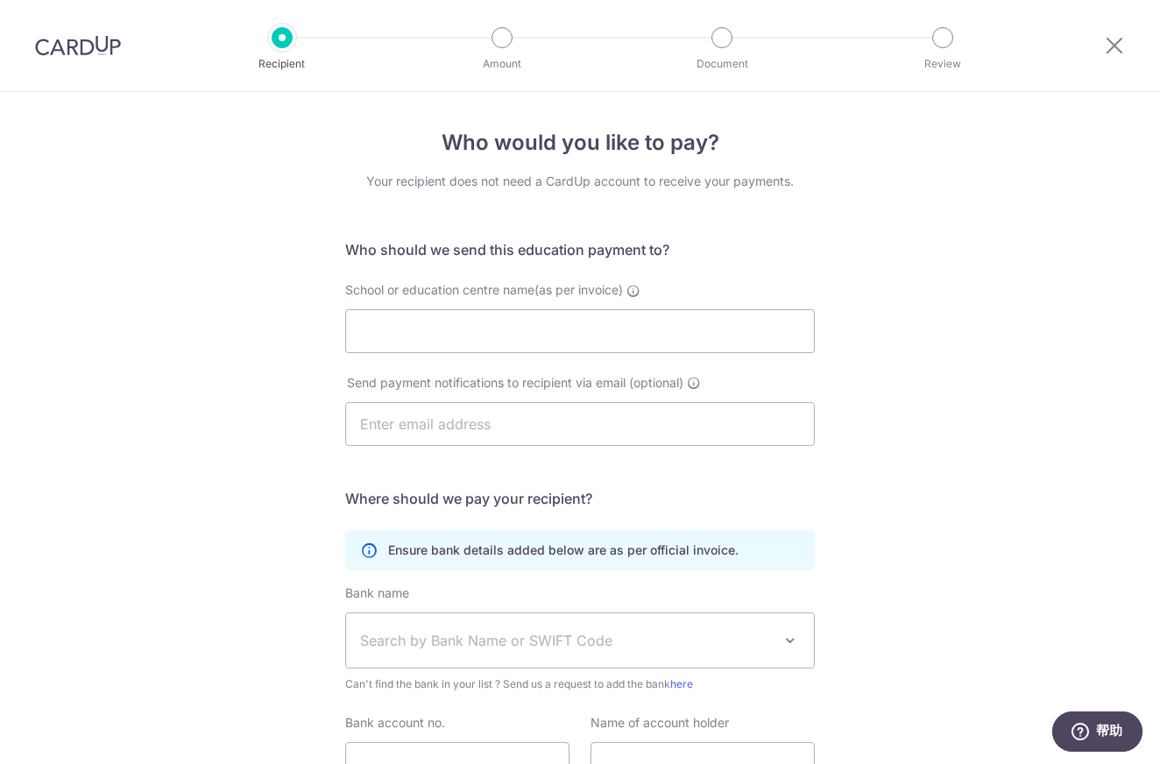
click at [96, 49] on img at bounding box center [78, 45] width 86 height 21
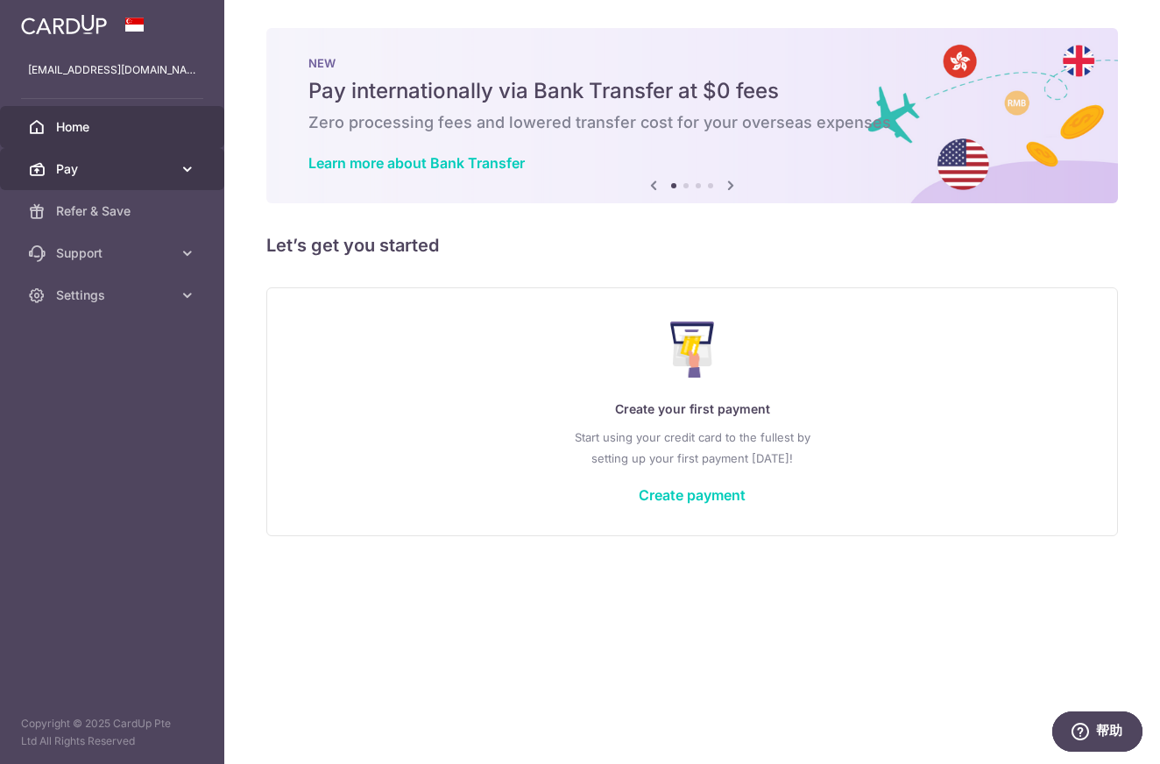
click at [141, 164] on span "Pay" at bounding box center [114, 169] width 116 height 18
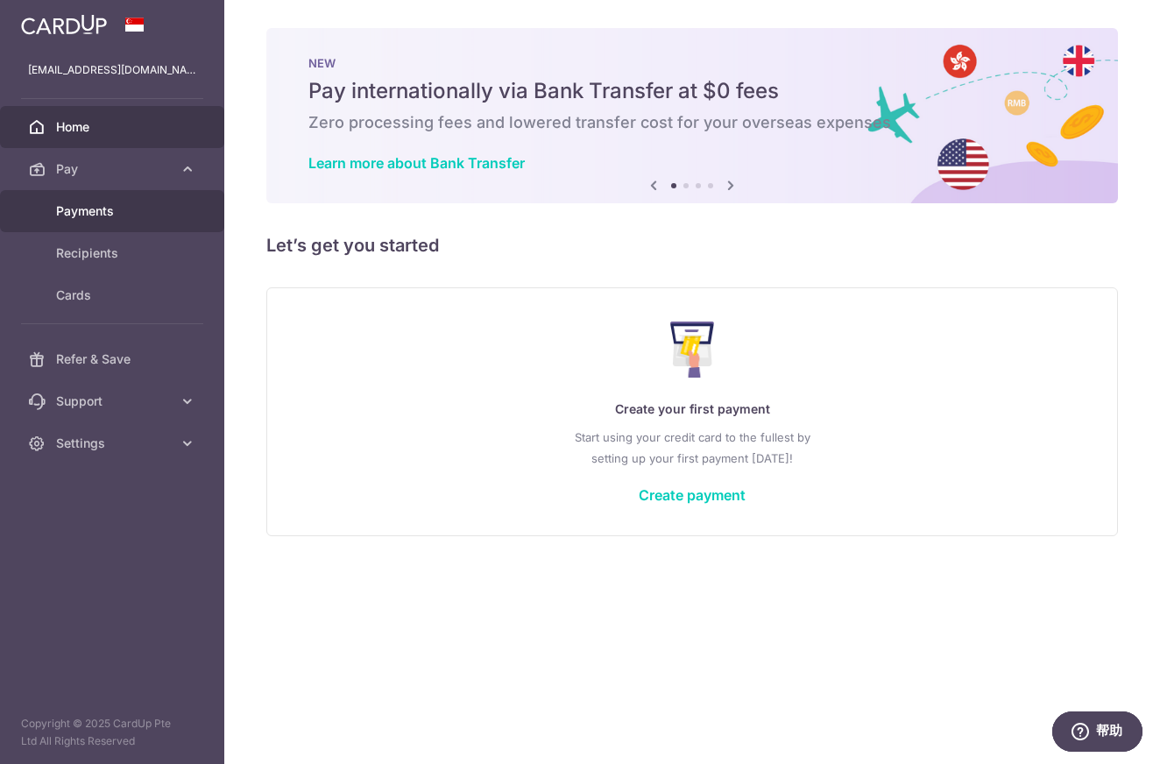
click at [125, 205] on span "Payments" at bounding box center [114, 211] width 116 height 18
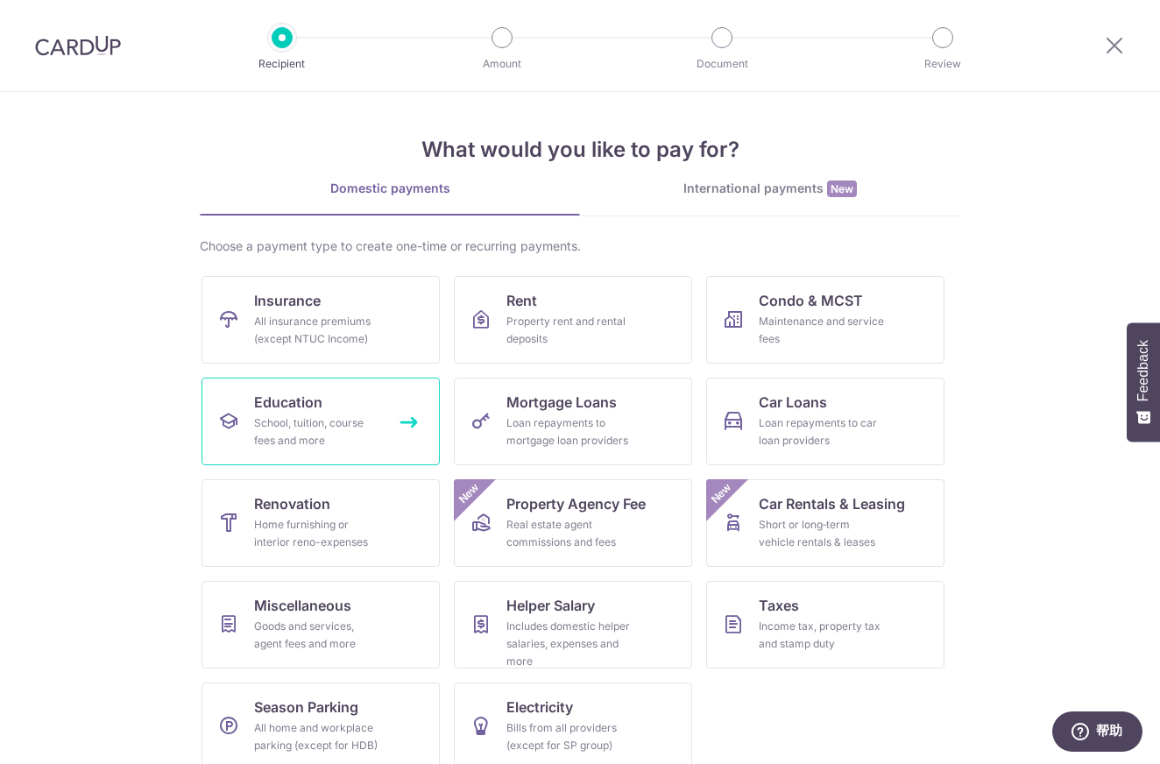
click at [389, 427] on link "Education School, tuition, course fees and more" at bounding box center [321, 422] width 238 height 88
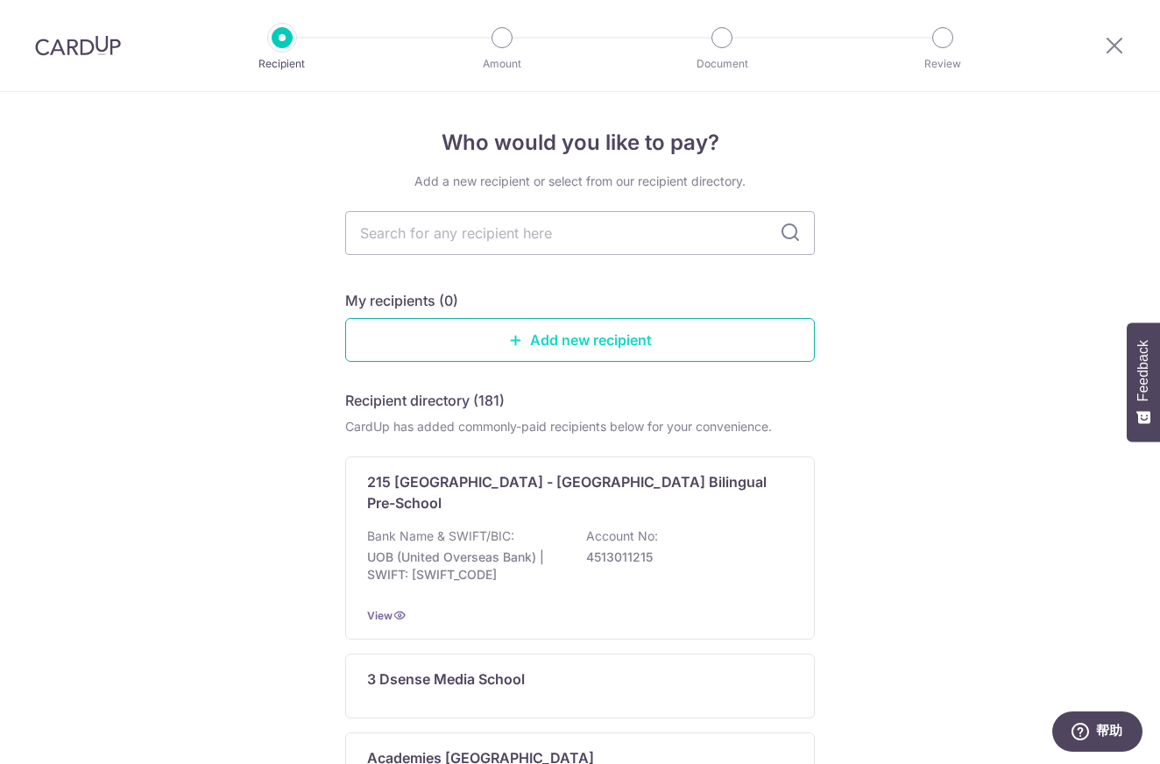
click at [559, 334] on link "Add new recipient" at bounding box center [580, 340] width 470 height 44
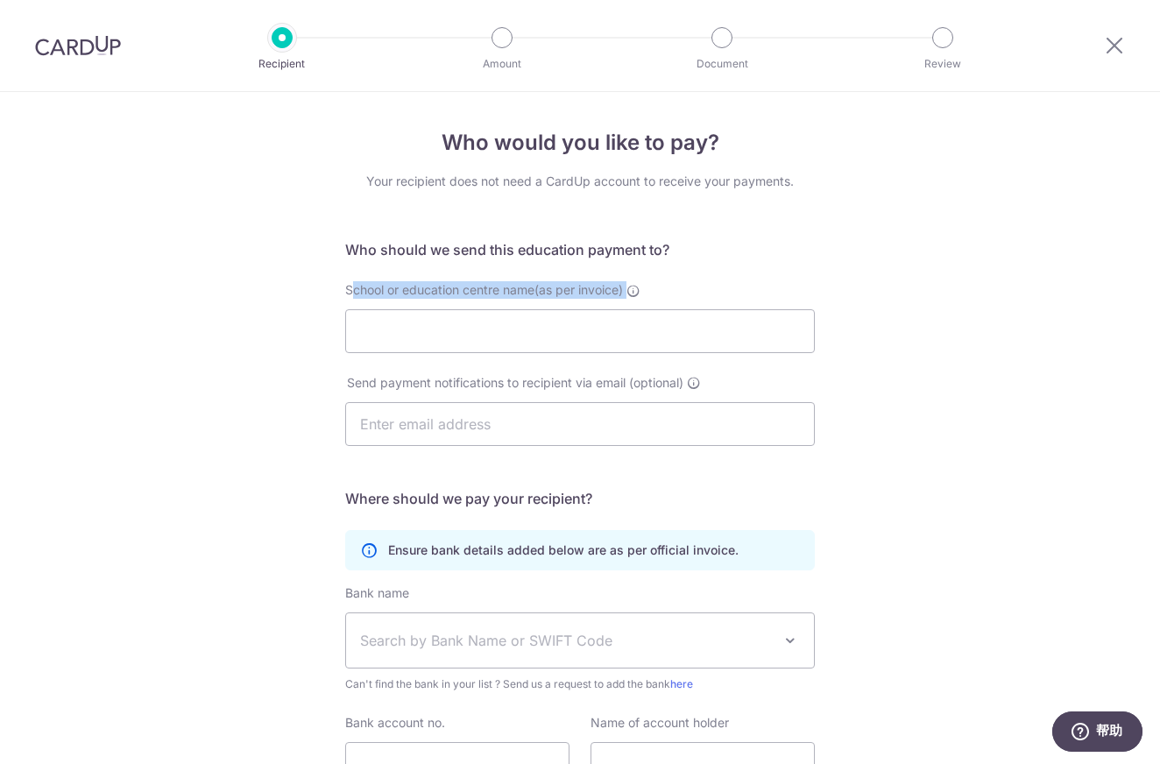
drag, startPoint x: 346, startPoint y: 287, endPoint x: 469, endPoint y: 297, distance: 123.1
click at [469, 297] on label "School or education centre name(as per invoice)" at bounding box center [492, 290] width 295 height 18
click at [469, 309] on input "School or education centre name(as per invoice)" at bounding box center [580, 331] width 470 height 44
click at [471, 293] on span "School or education centre name(as per invoice)" at bounding box center [484, 289] width 278 height 15
click at [471, 309] on input "School or education centre name(as per invoice)" at bounding box center [580, 331] width 470 height 44
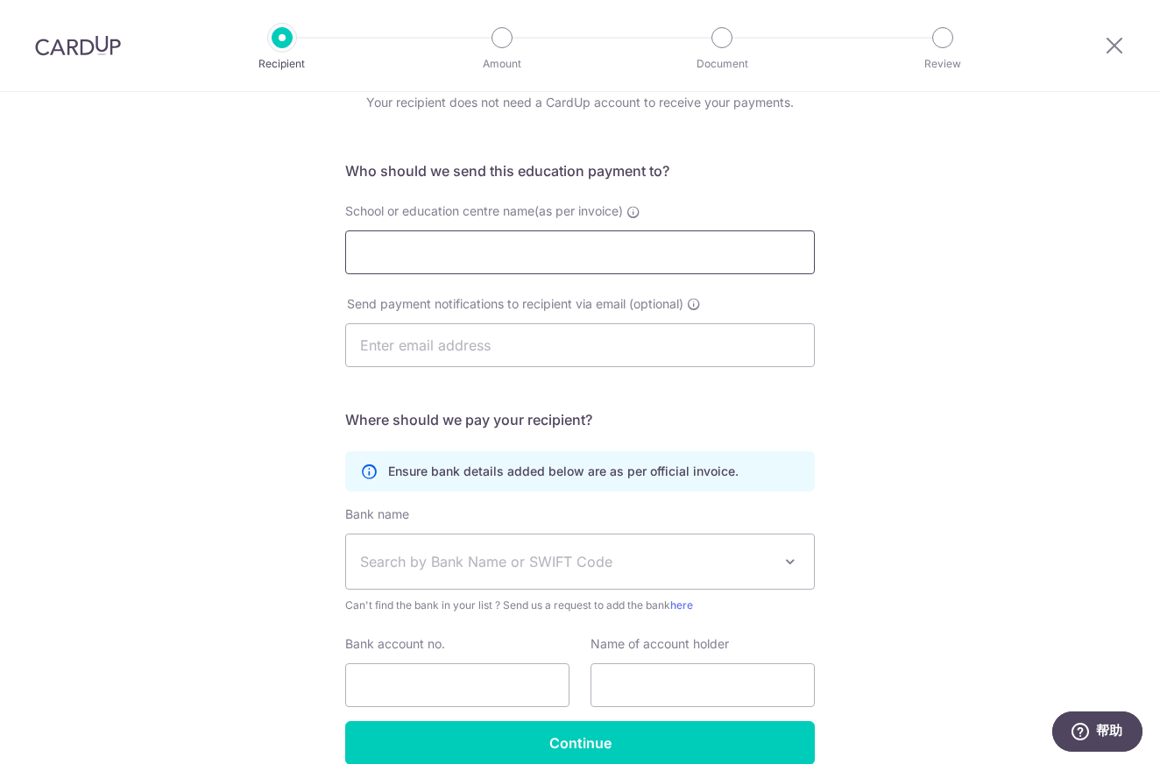
scroll to position [162, 0]
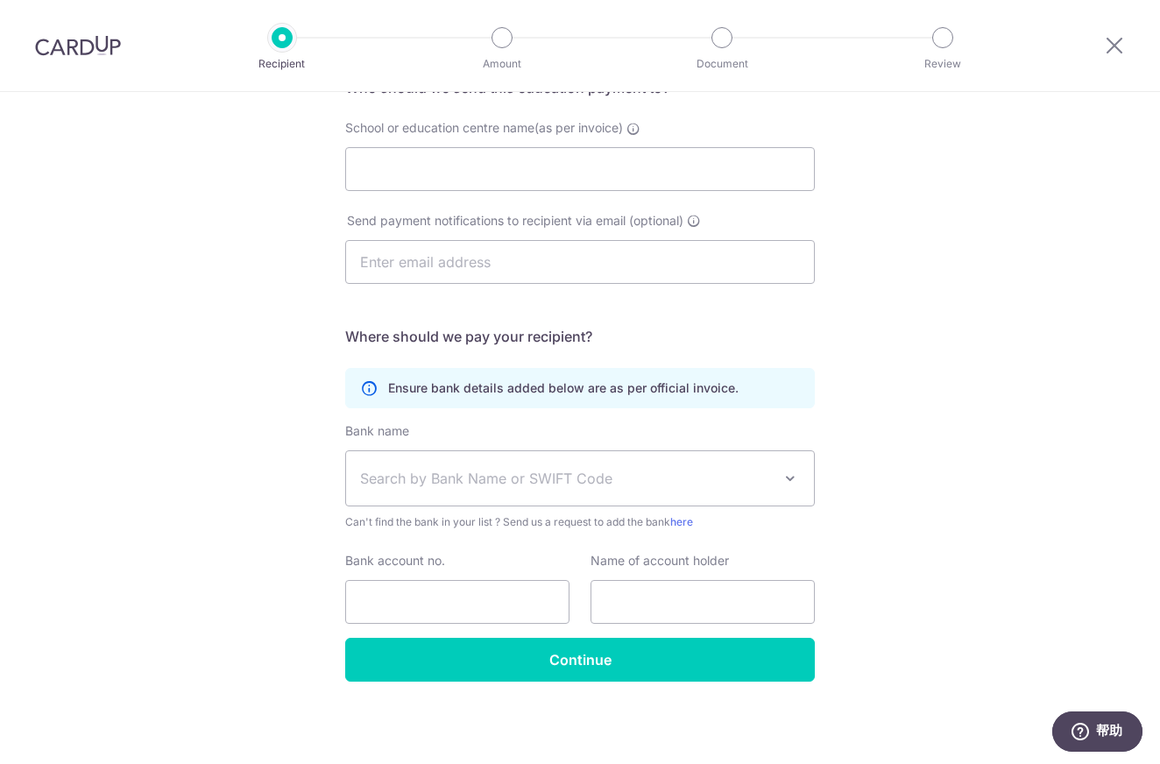
click at [724, 487] on span "Search by Bank Name or SWIFT Code" at bounding box center [566, 478] width 412 height 21
type input "U"
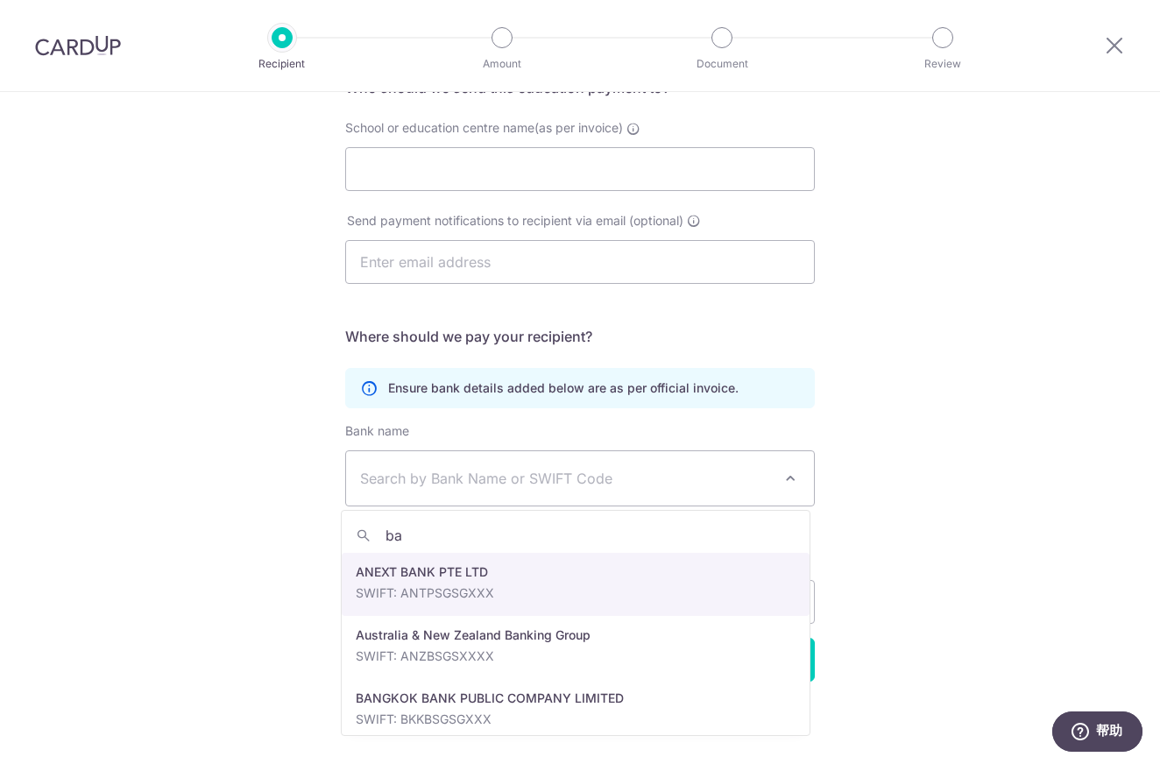
type input "b"
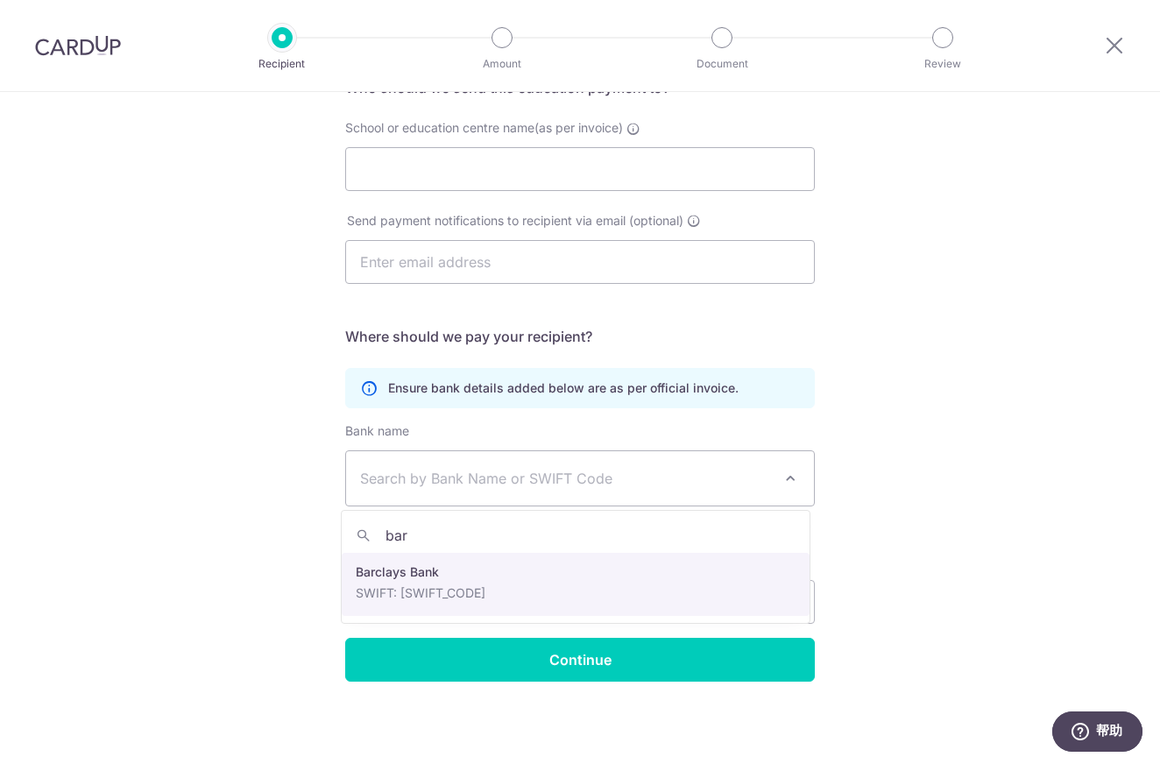
type input "bar"
select select "22539"
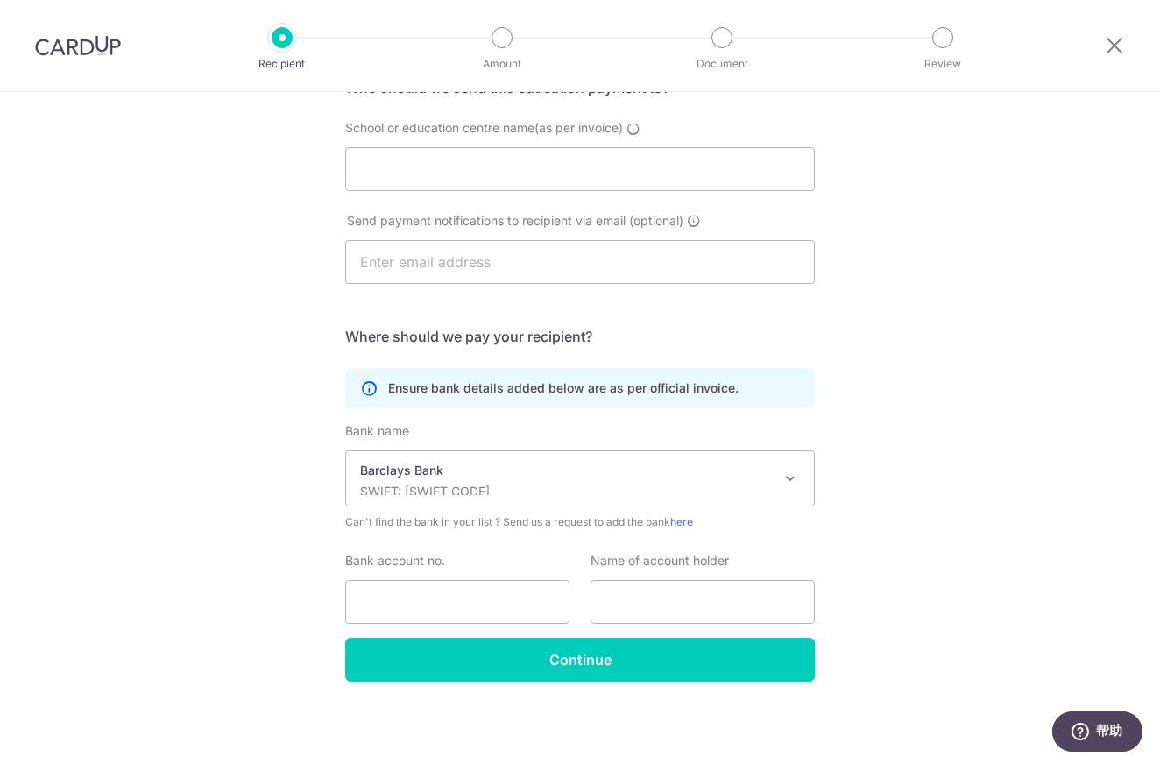
scroll to position [0, 0]
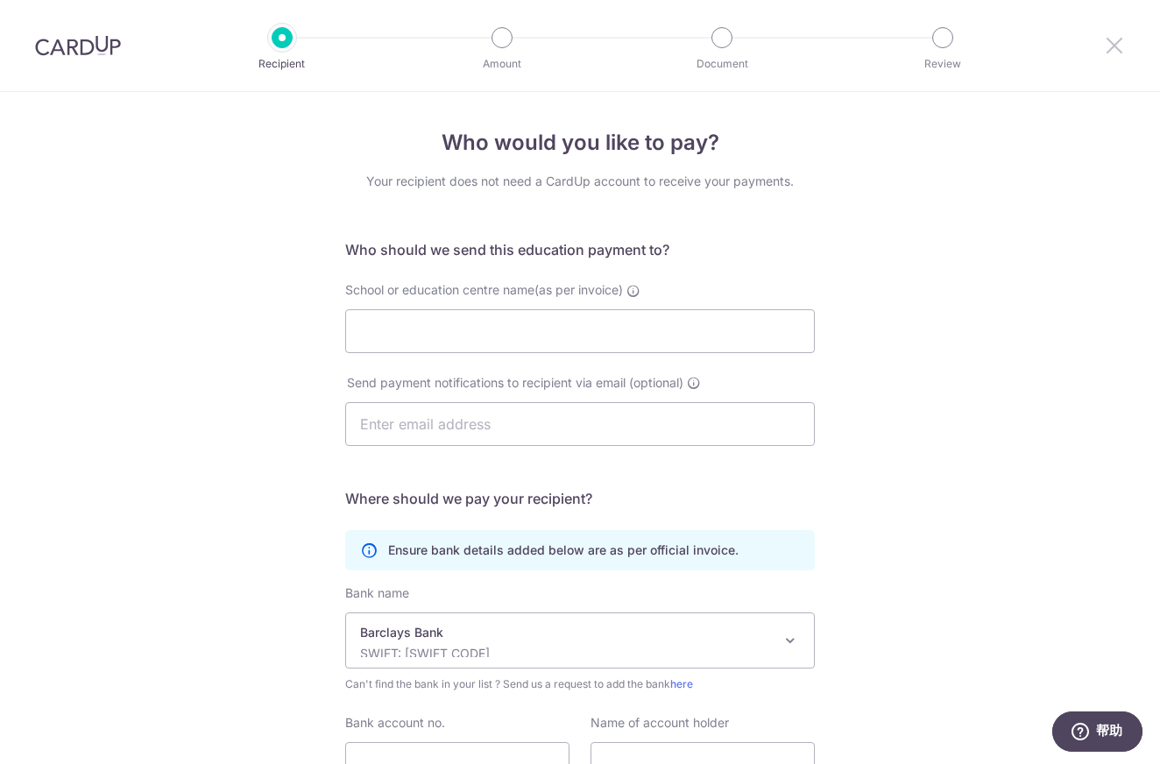
click at [1107, 41] on icon at bounding box center [1114, 45] width 21 height 22
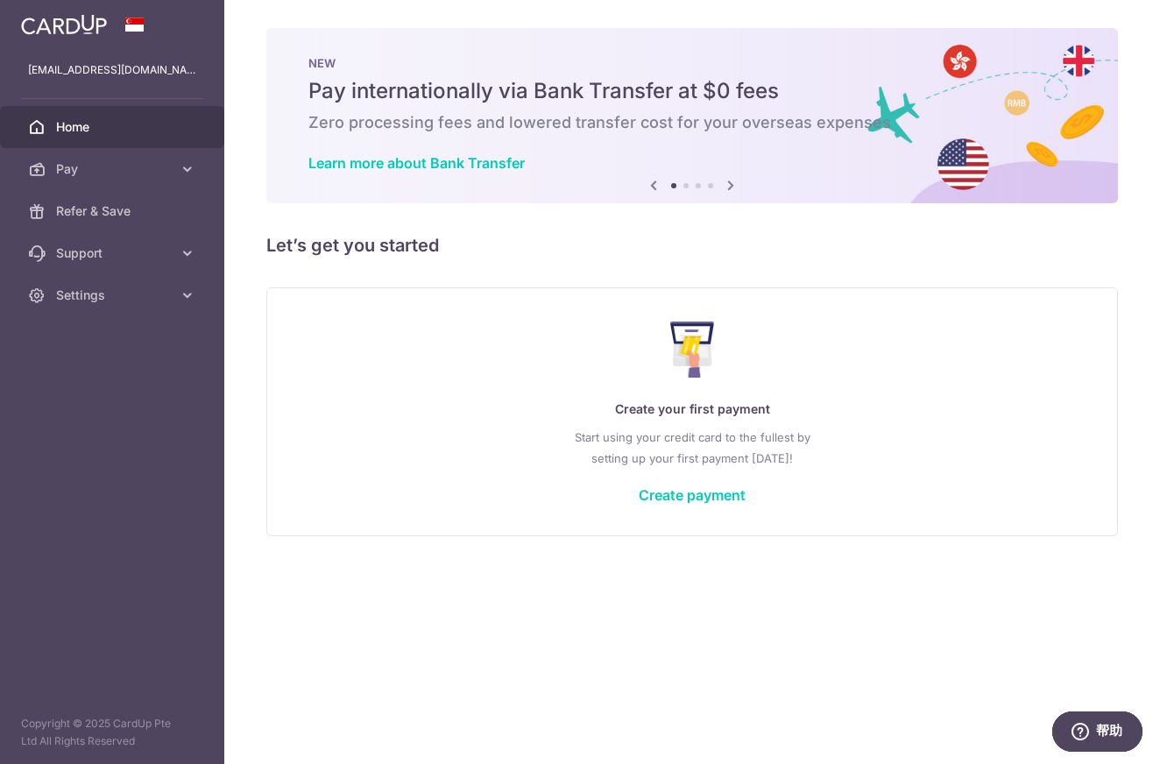
click at [681, 509] on div "Create your first payment Start using your credit card to the fullest by settin…" at bounding box center [692, 412] width 808 height 208
click at [684, 495] on link "Create payment" at bounding box center [692, 495] width 107 height 18
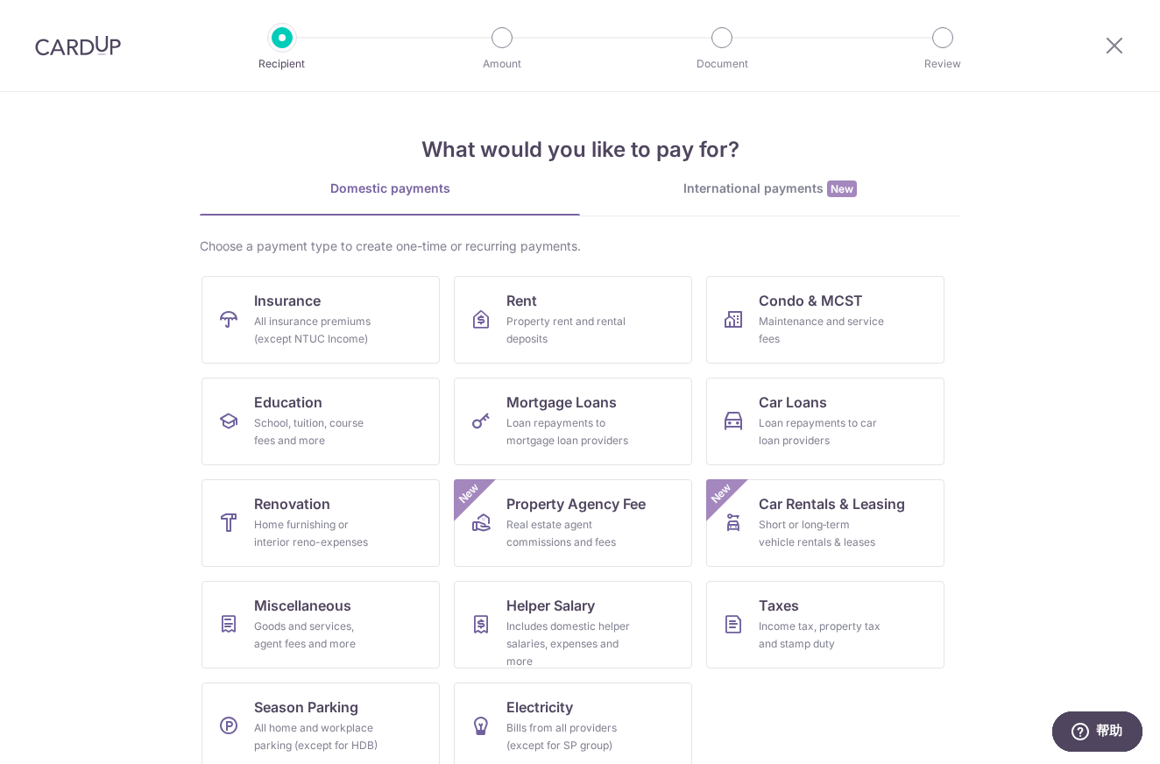
click at [762, 181] on div "International payments New" at bounding box center [770, 189] width 380 height 18
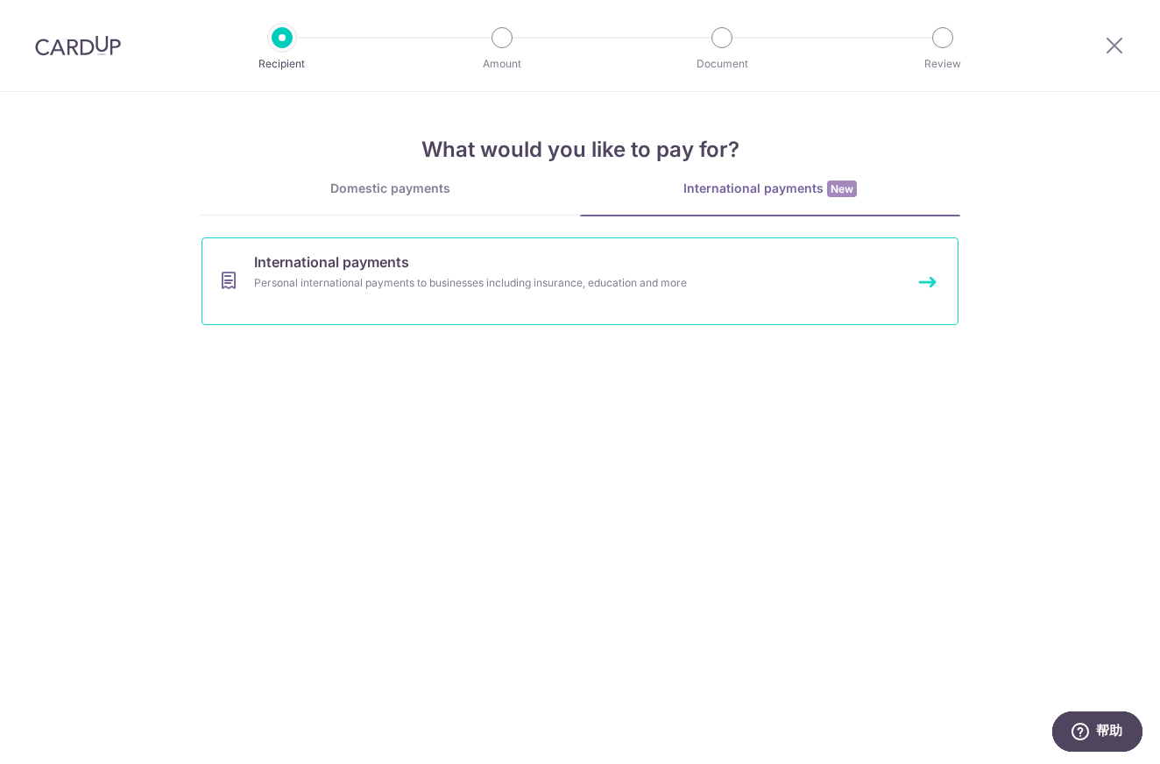
click at [899, 281] on link "International payments Personal international payments to businesses including …" at bounding box center [580, 281] width 757 height 88
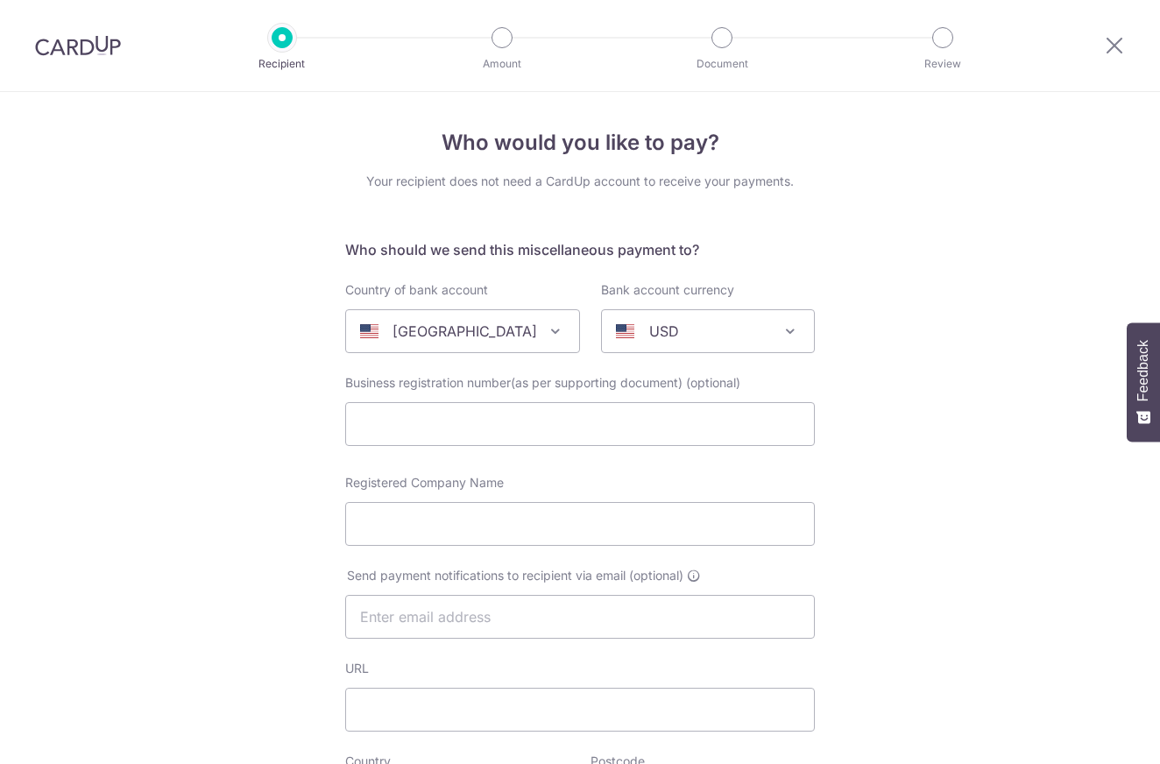
select select
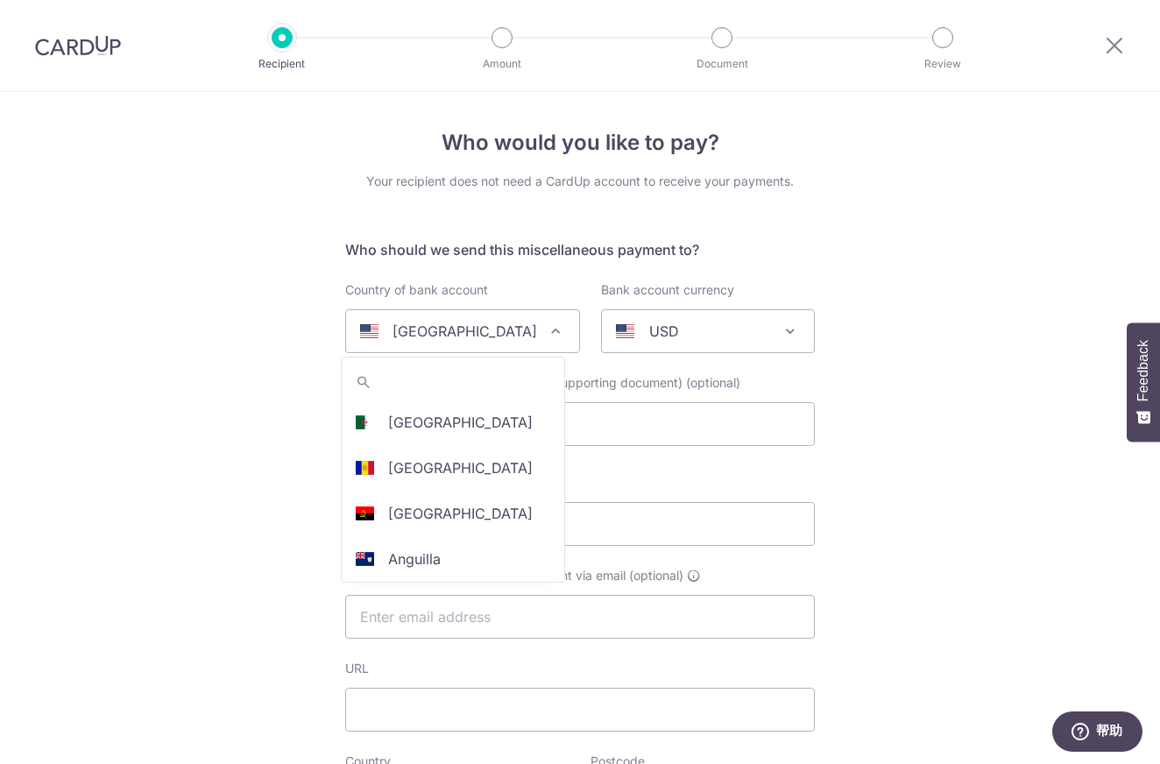
click at [556, 334] on span "United States" at bounding box center [462, 331] width 233 height 42
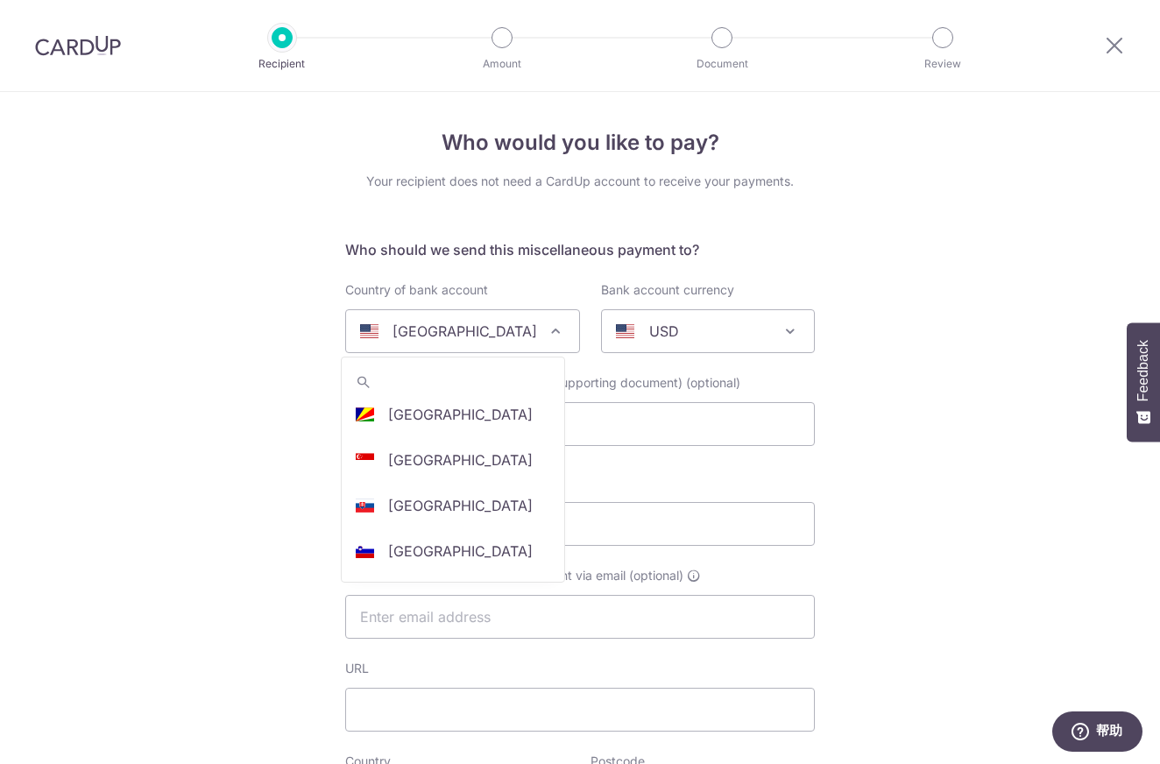
scroll to position [4677, 0]
select select "199"
select select "Singapore"
select select
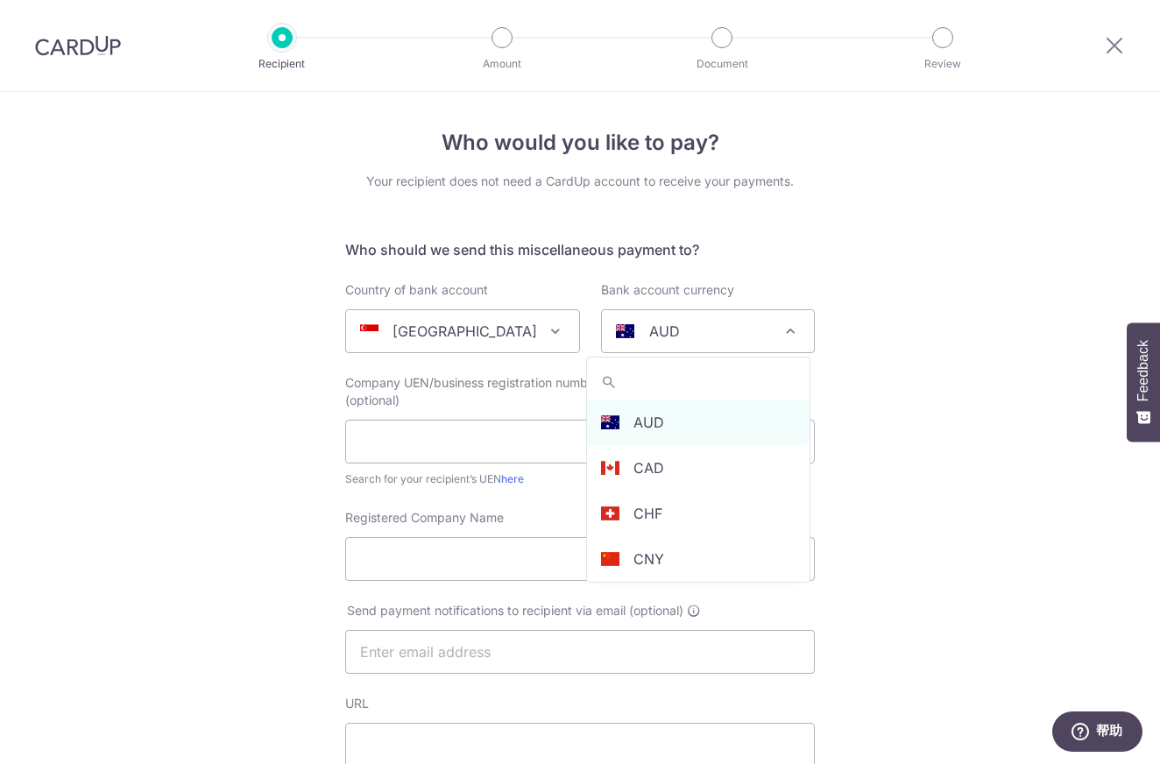
click at [755, 320] on span "AUD" at bounding box center [708, 331] width 212 height 42
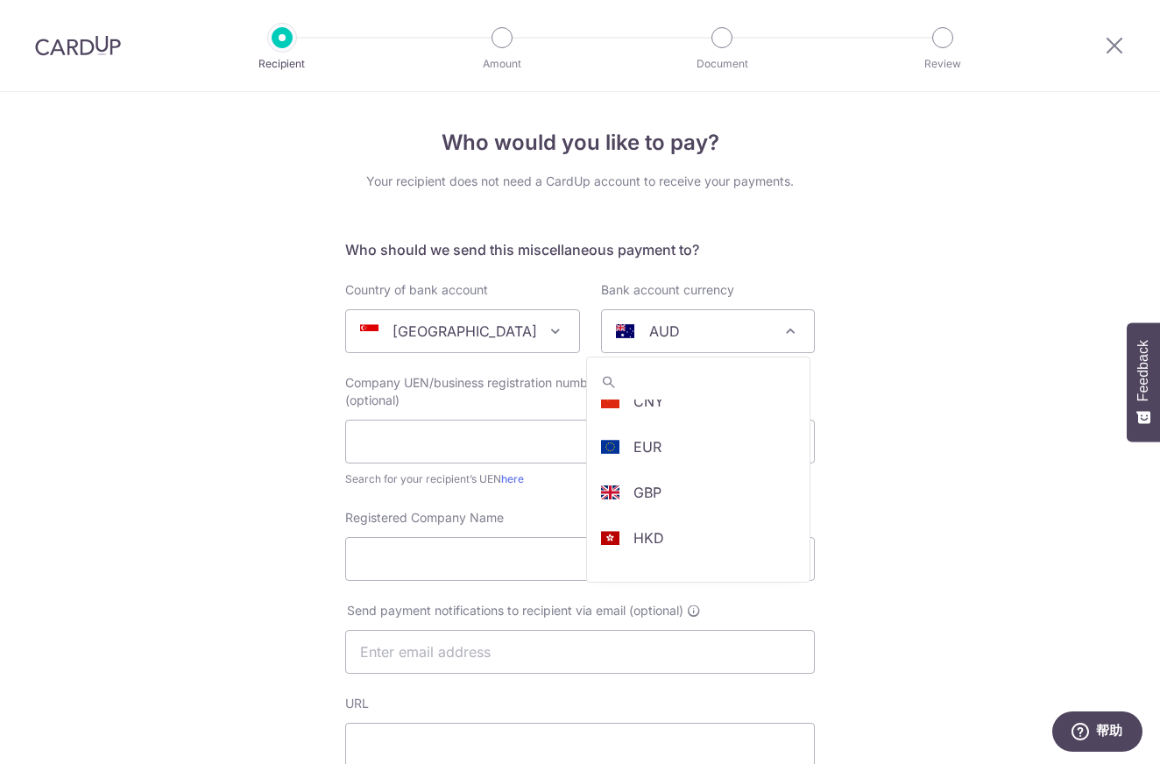
scroll to position [130, 0]
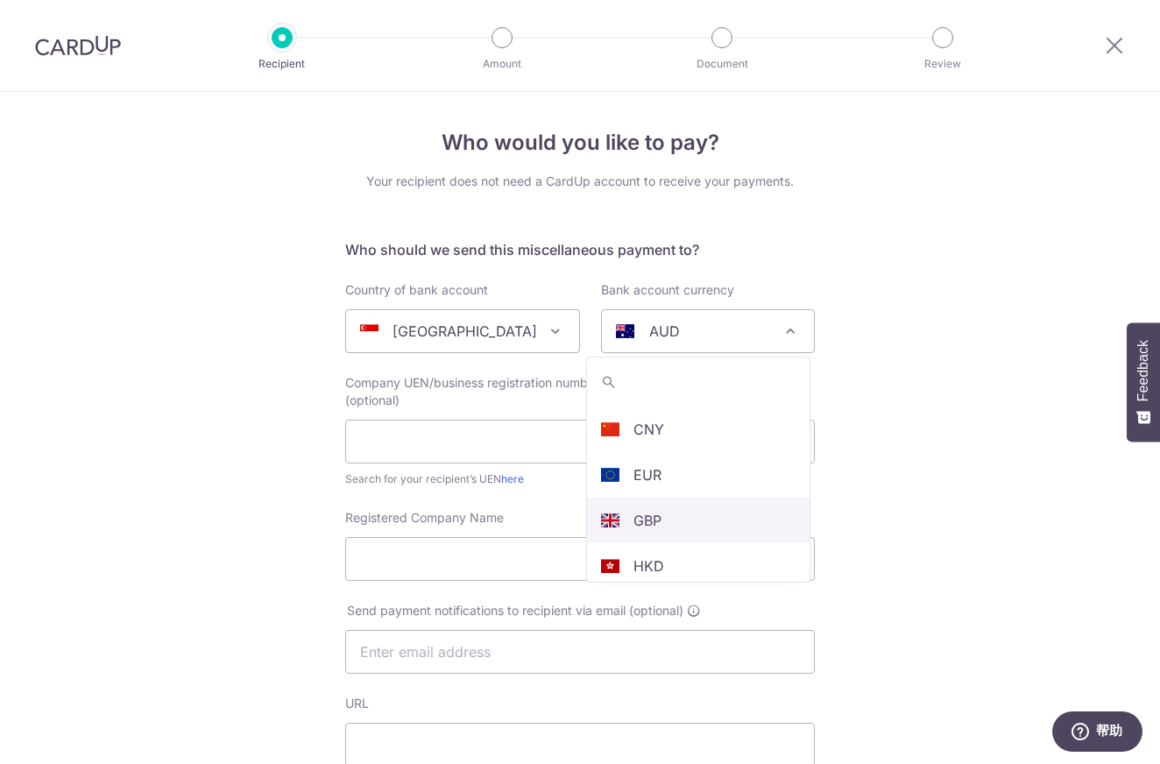
select select "10"
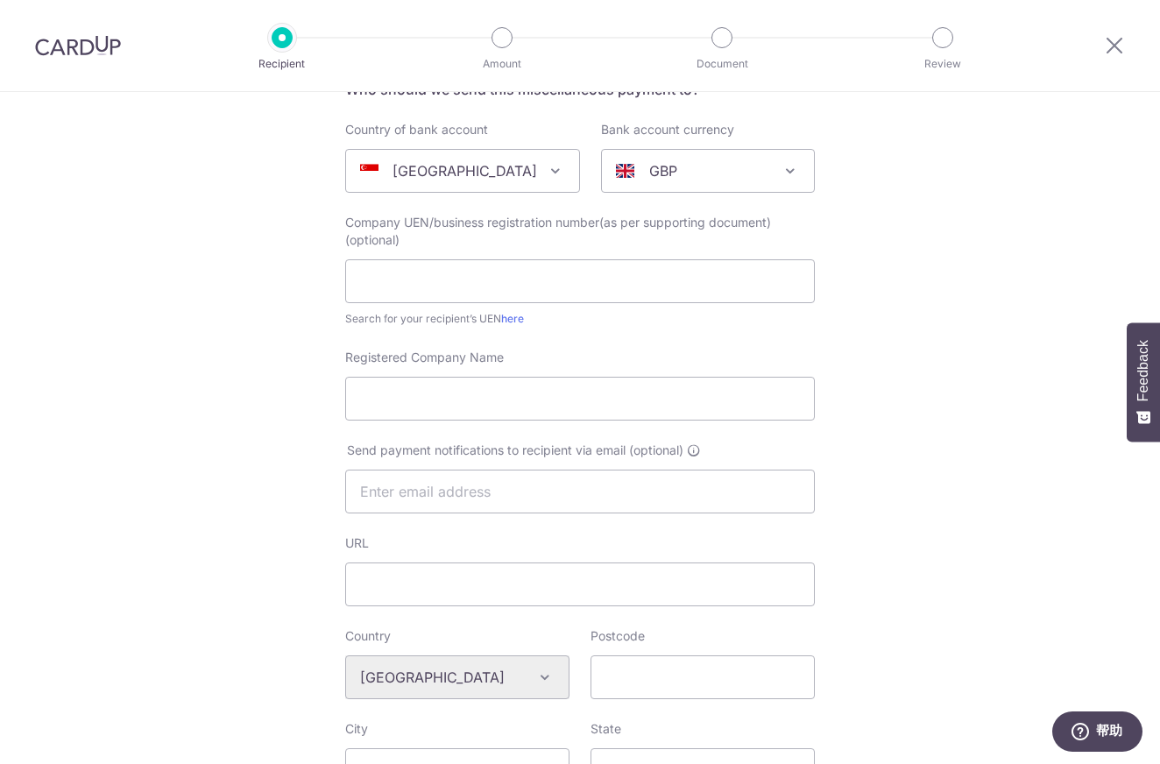
scroll to position [126, 0]
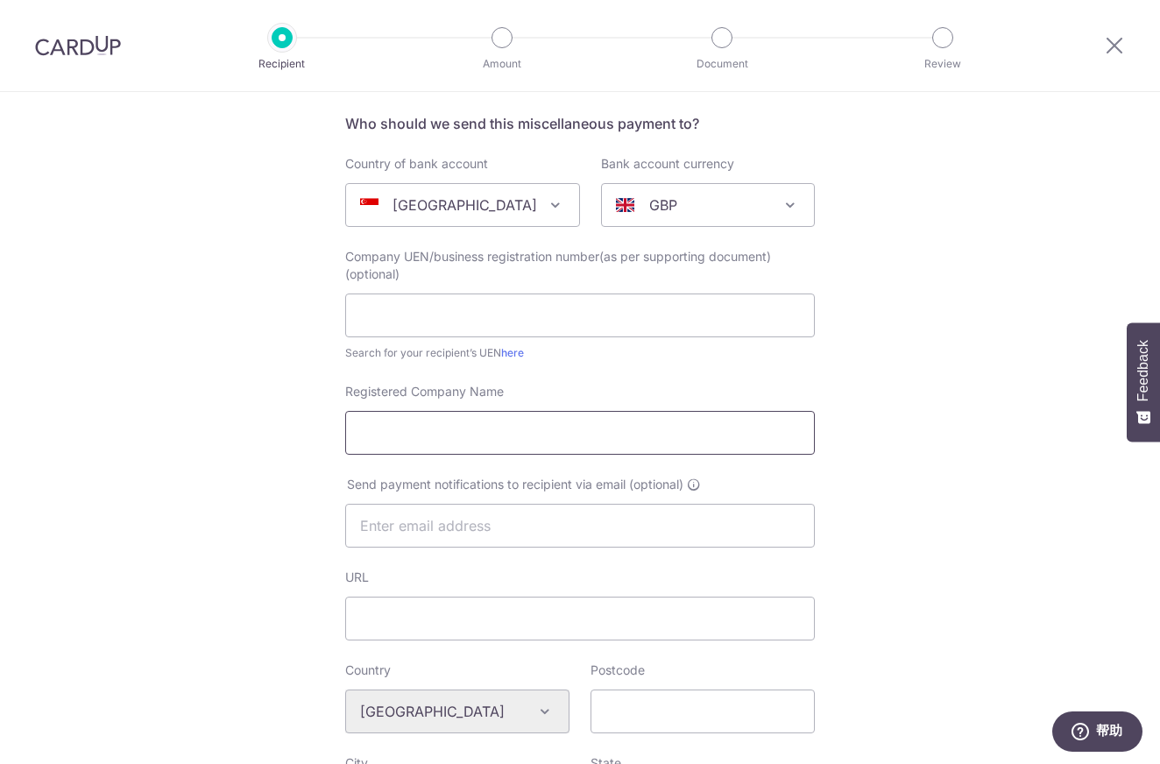
click at [797, 435] on input "Registered Company Name" at bounding box center [580, 433] width 470 height 44
click at [783, 433] on input "Registered Company Name" at bounding box center [580, 433] width 470 height 44
click at [699, 428] on input "Registered Company Name" at bounding box center [580, 433] width 470 height 44
click at [641, 428] on input "Registered Company Name" at bounding box center [580, 433] width 470 height 44
click at [808, 484] on div "Send payment notifications to recipient via email (optional)" at bounding box center [580, 512] width 470 height 72
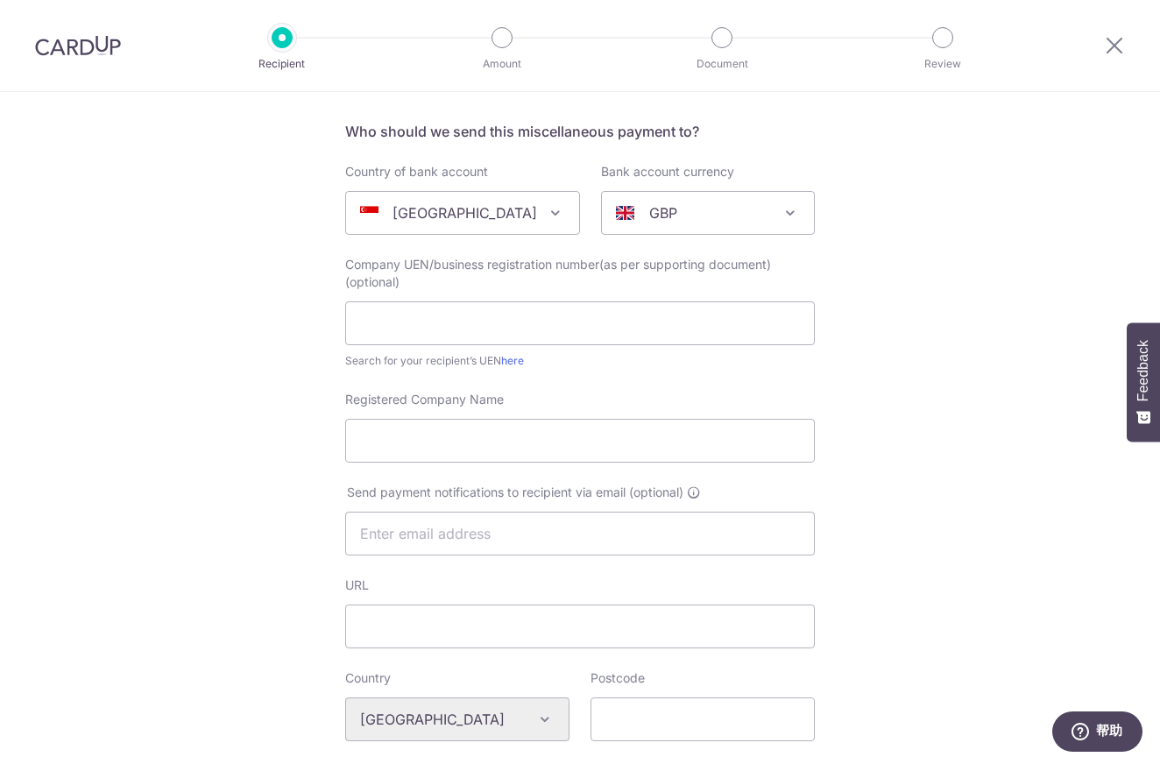
scroll to position [0, 0]
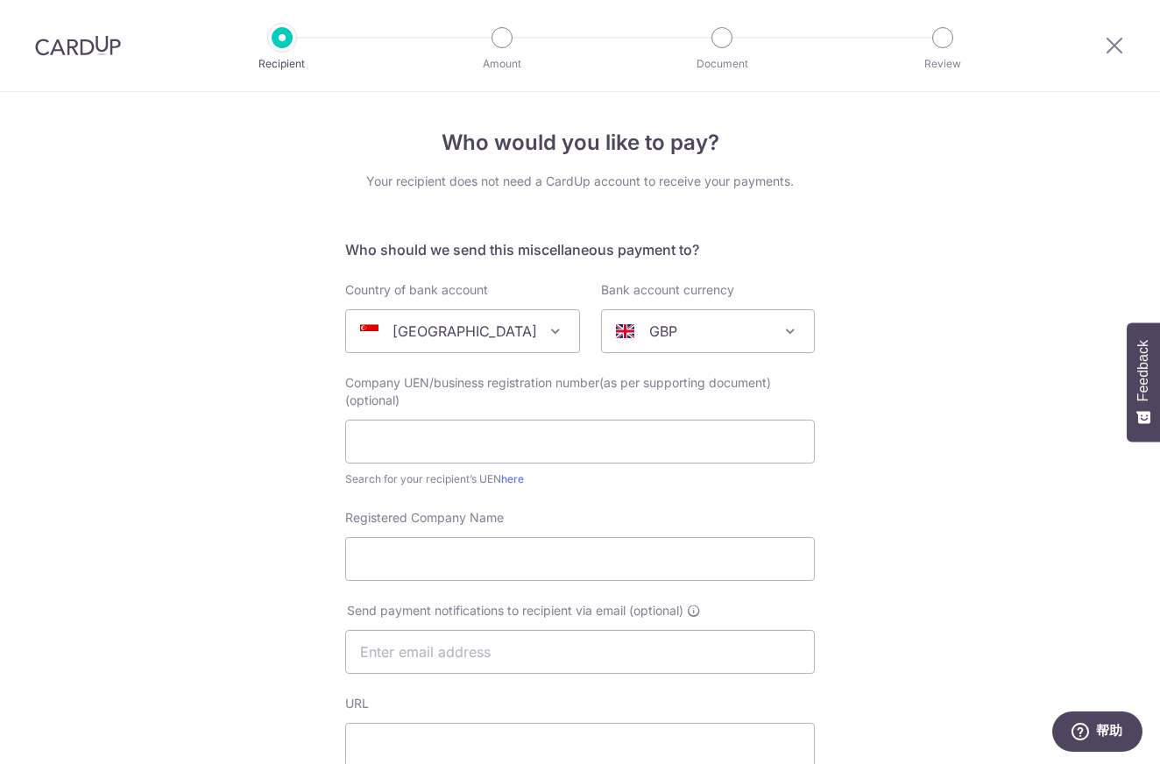
click at [499, 39] on div at bounding box center [502, 37] width 21 height 21
click at [106, 54] on img at bounding box center [78, 45] width 86 height 21
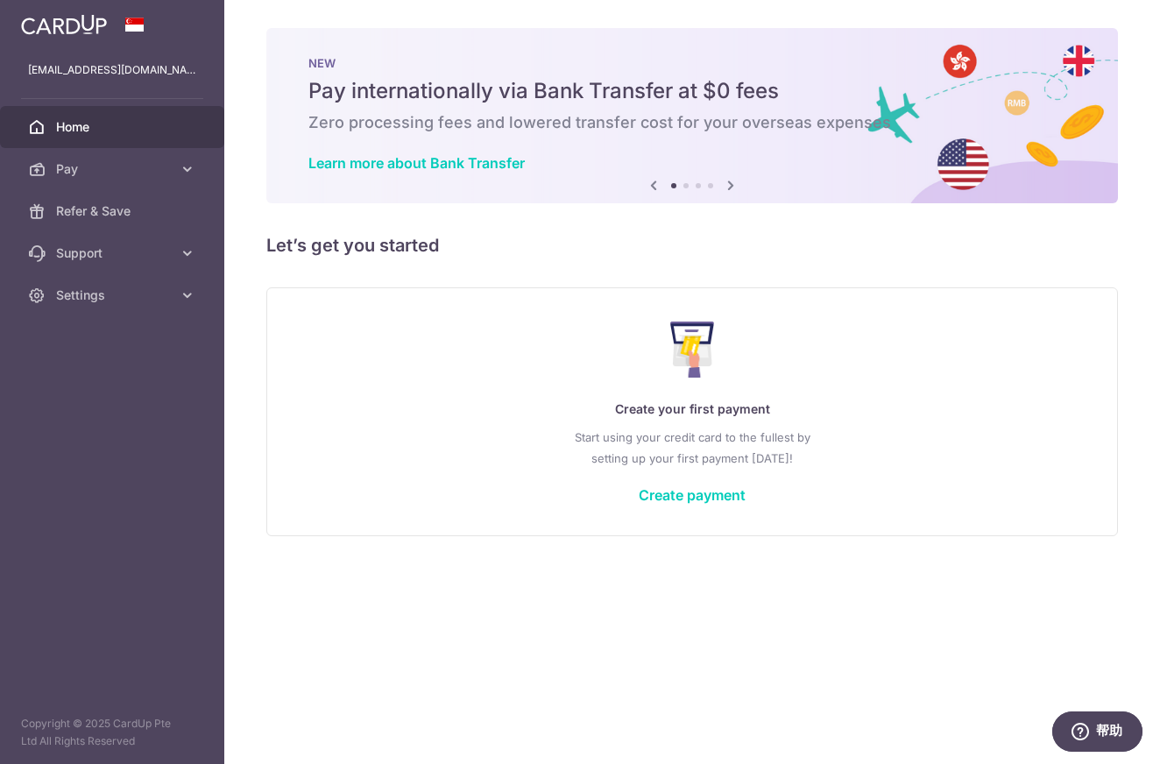
click at [124, 136] on link "Home" at bounding box center [112, 127] width 224 height 42
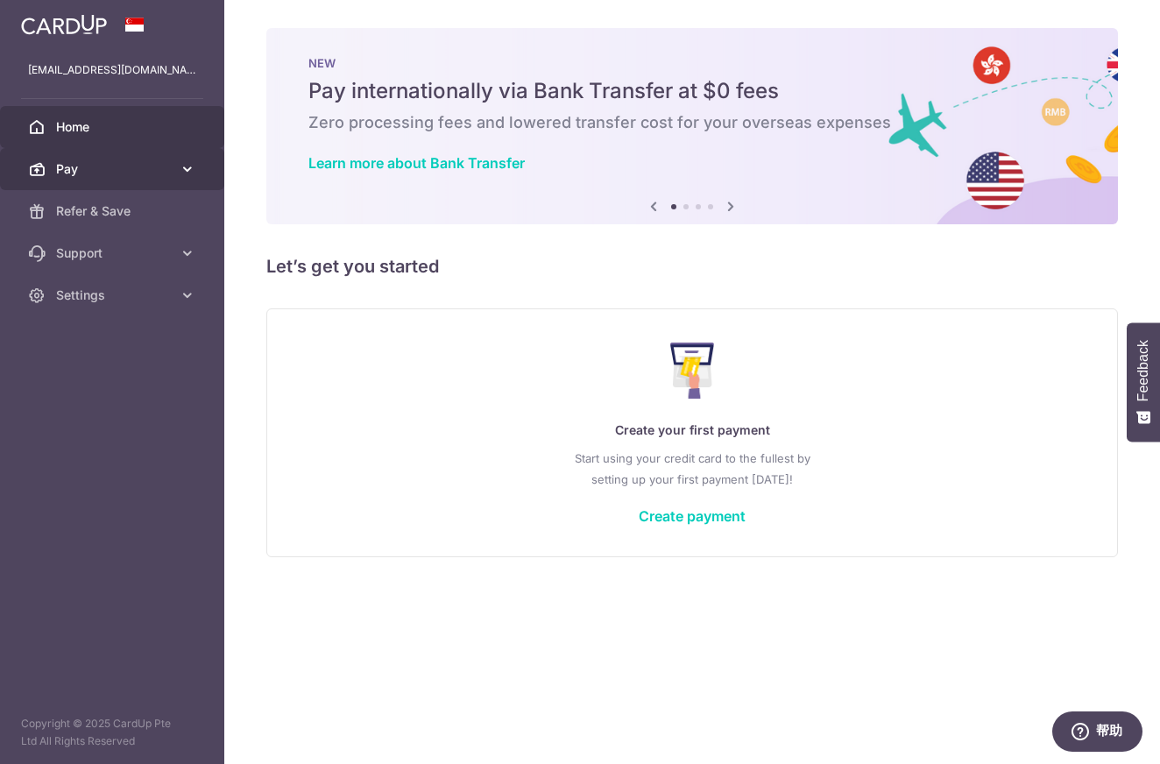
click at [103, 176] on span "Pay" at bounding box center [114, 169] width 116 height 18
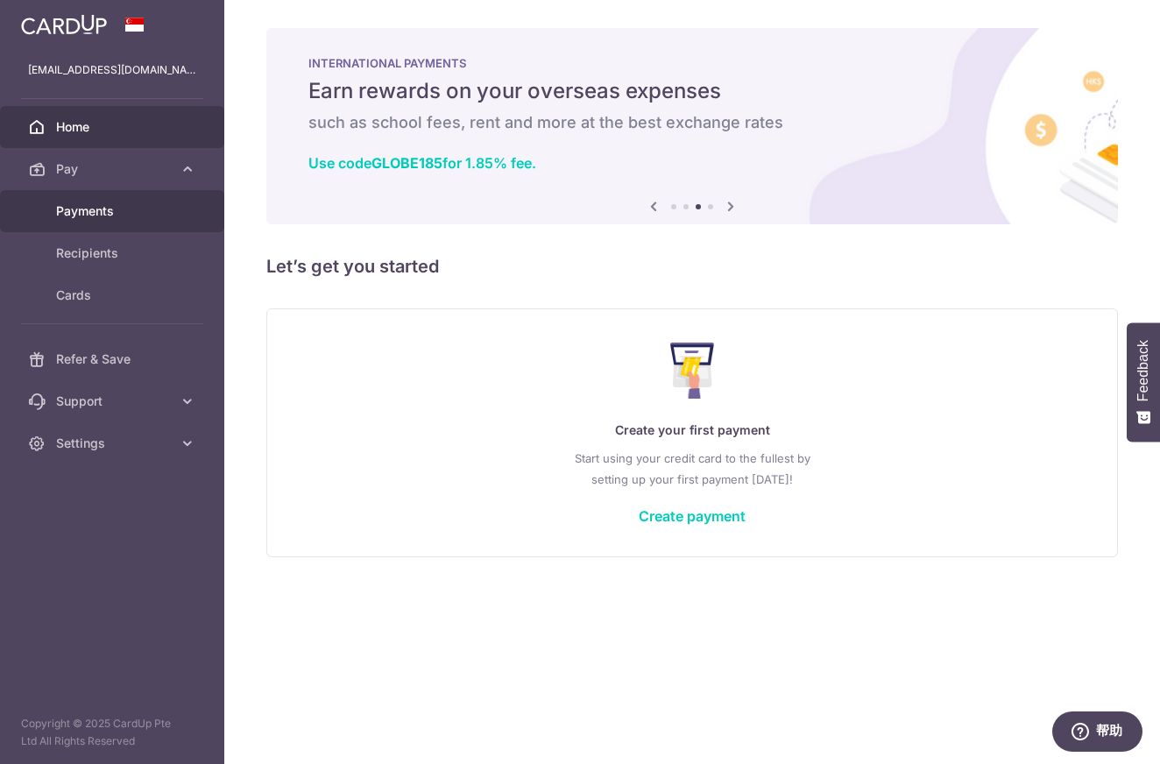
click at [151, 213] on span "Payments" at bounding box center [114, 211] width 116 height 18
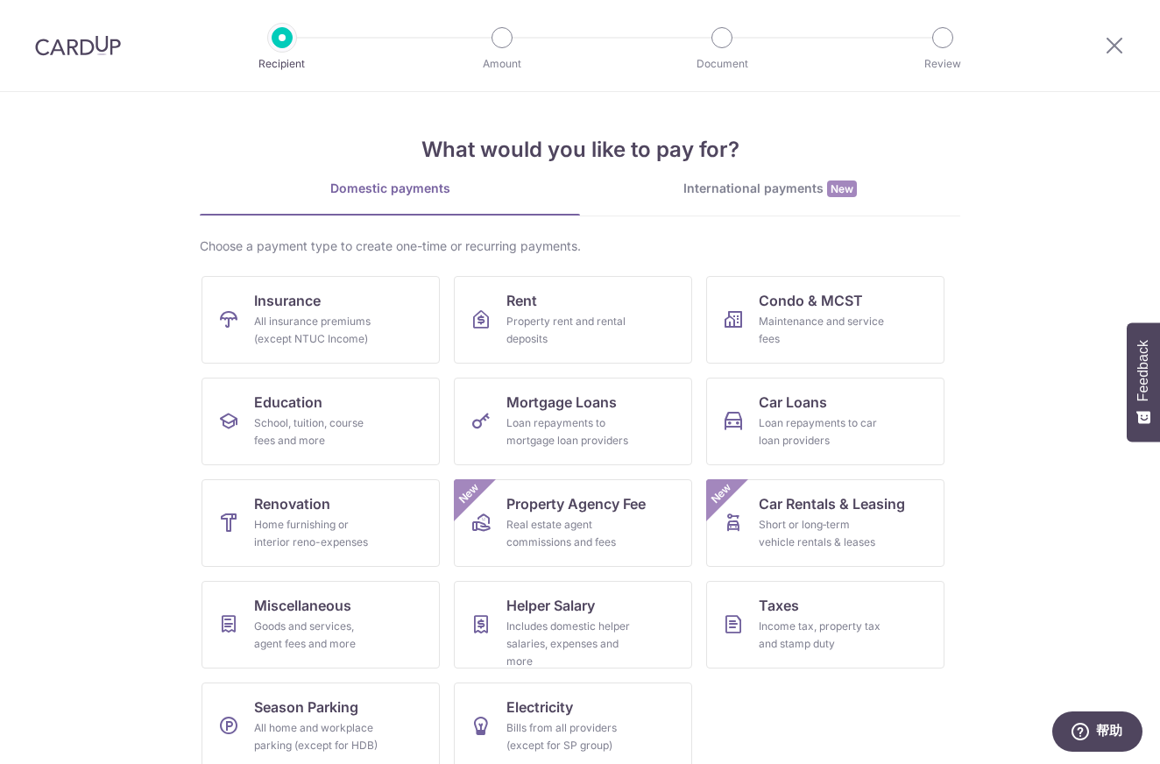
click at [1022, 289] on section "What would you like to pay for? Domestic payments International payments New Ch…" at bounding box center [580, 428] width 1160 height 672
click at [1109, 46] on icon at bounding box center [1114, 45] width 21 height 22
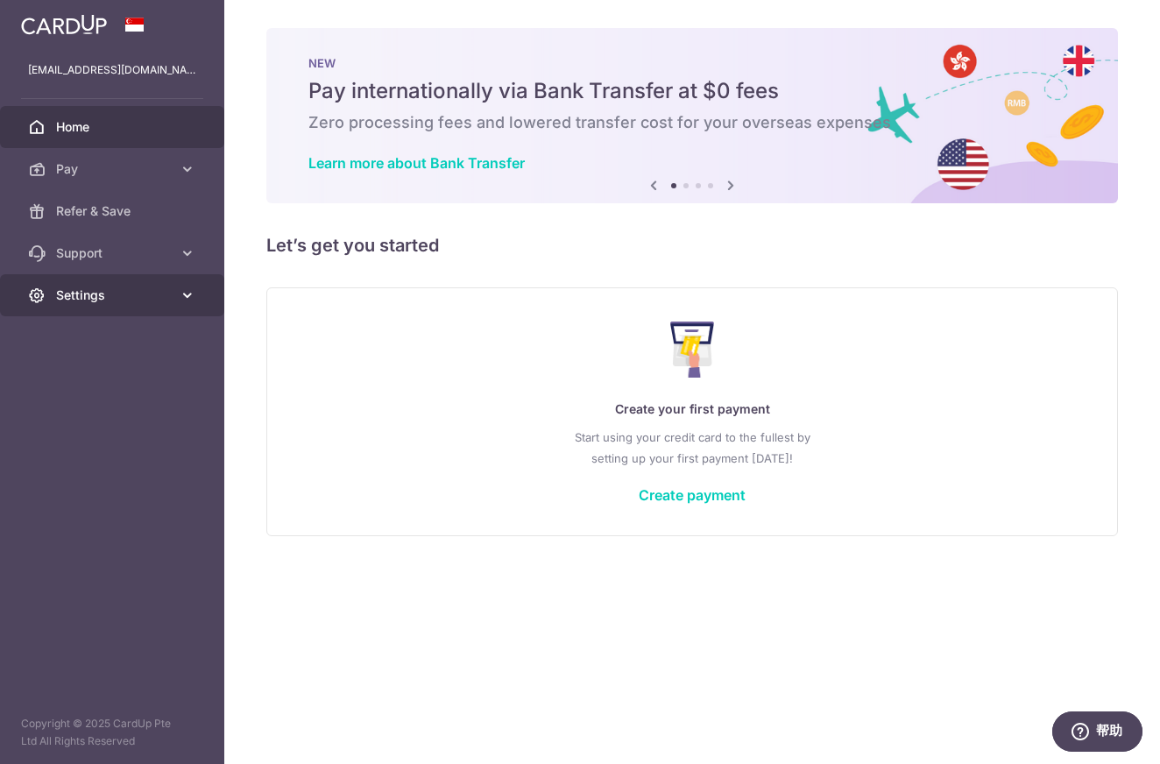
click at [99, 297] on span "Settings" at bounding box center [114, 296] width 116 height 18
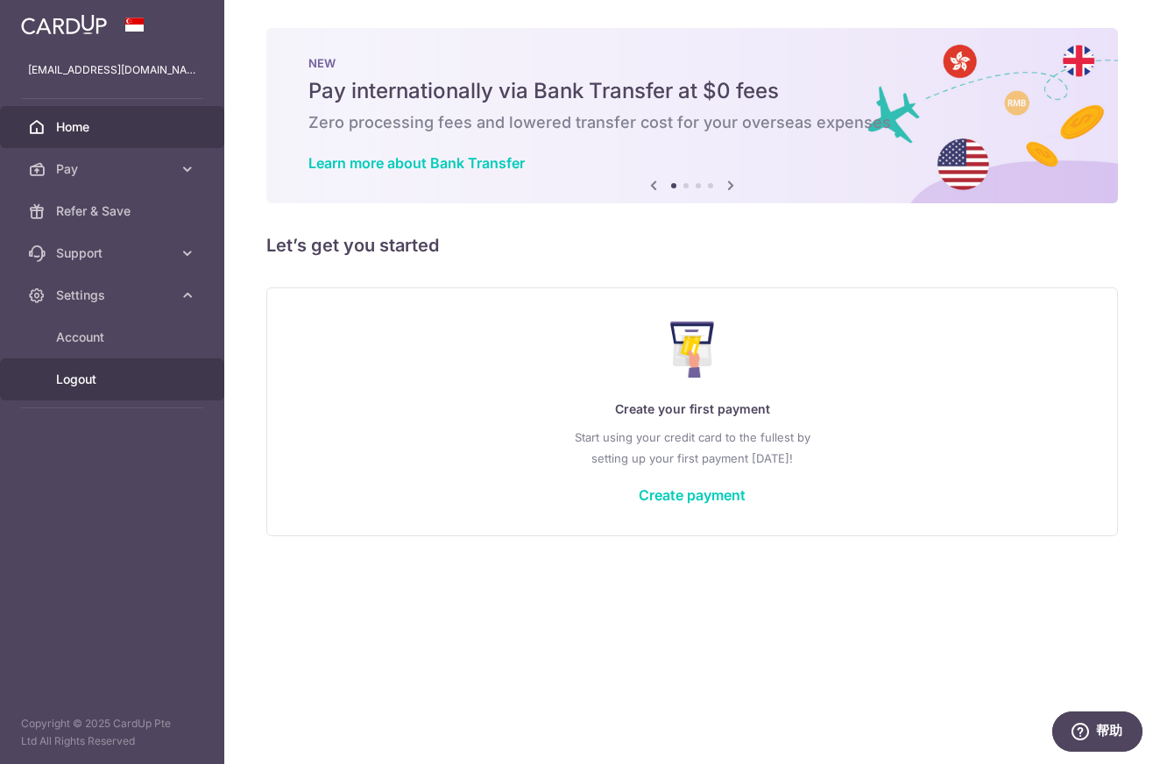
click at [72, 383] on span "Logout" at bounding box center [114, 380] width 116 height 18
